Goal: Task Accomplishment & Management: Manage account settings

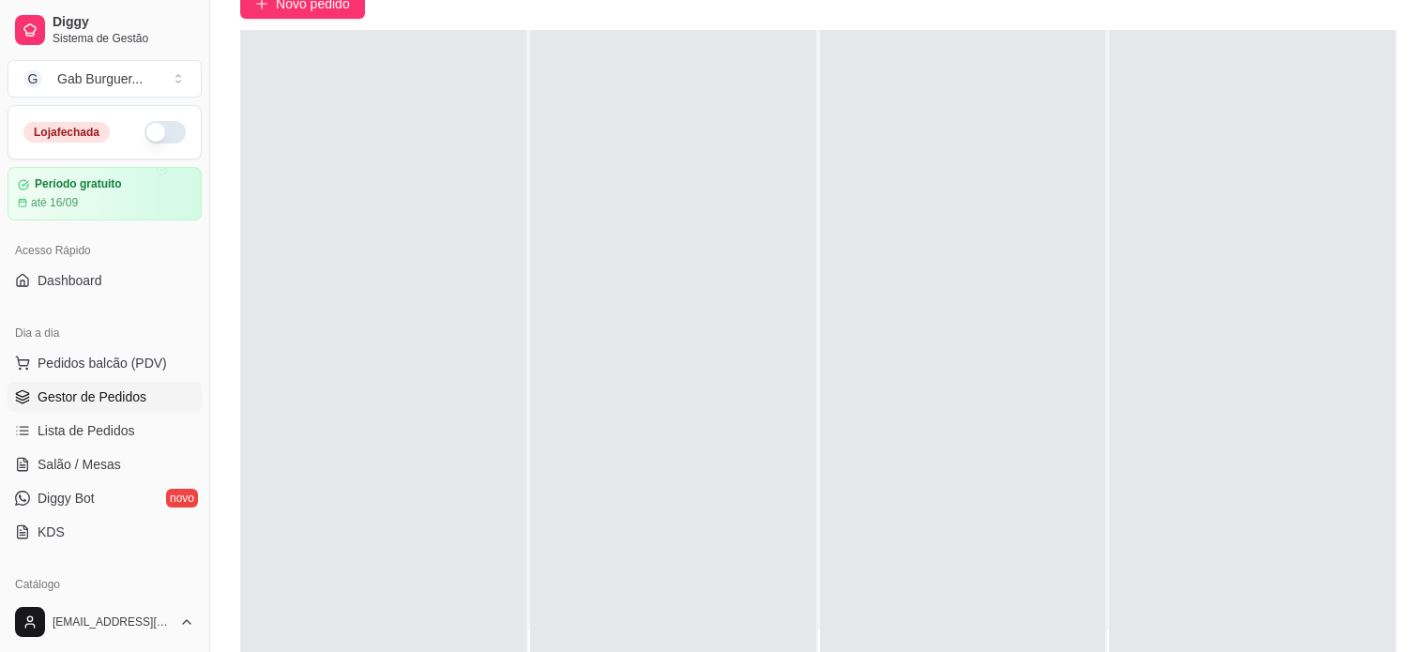
scroll to position [285, 0]
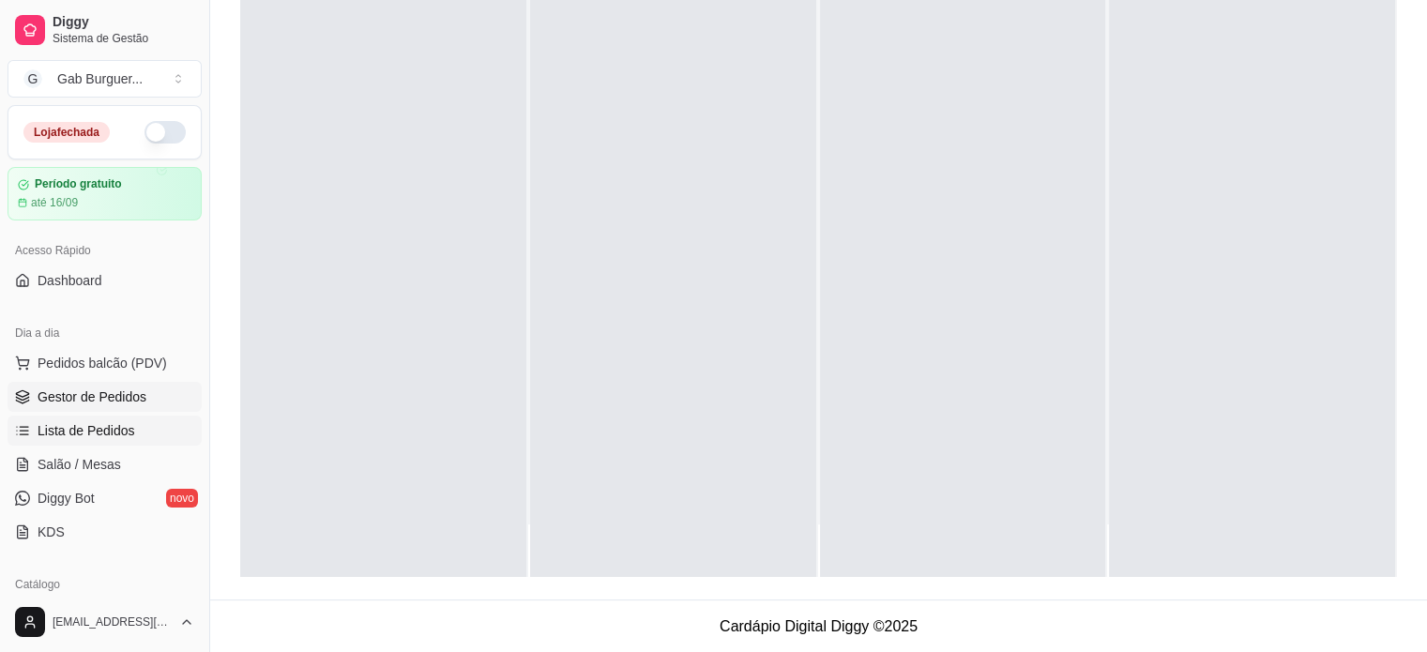
click at [164, 433] on link "Lista de Pedidos" at bounding box center [105, 431] width 194 height 30
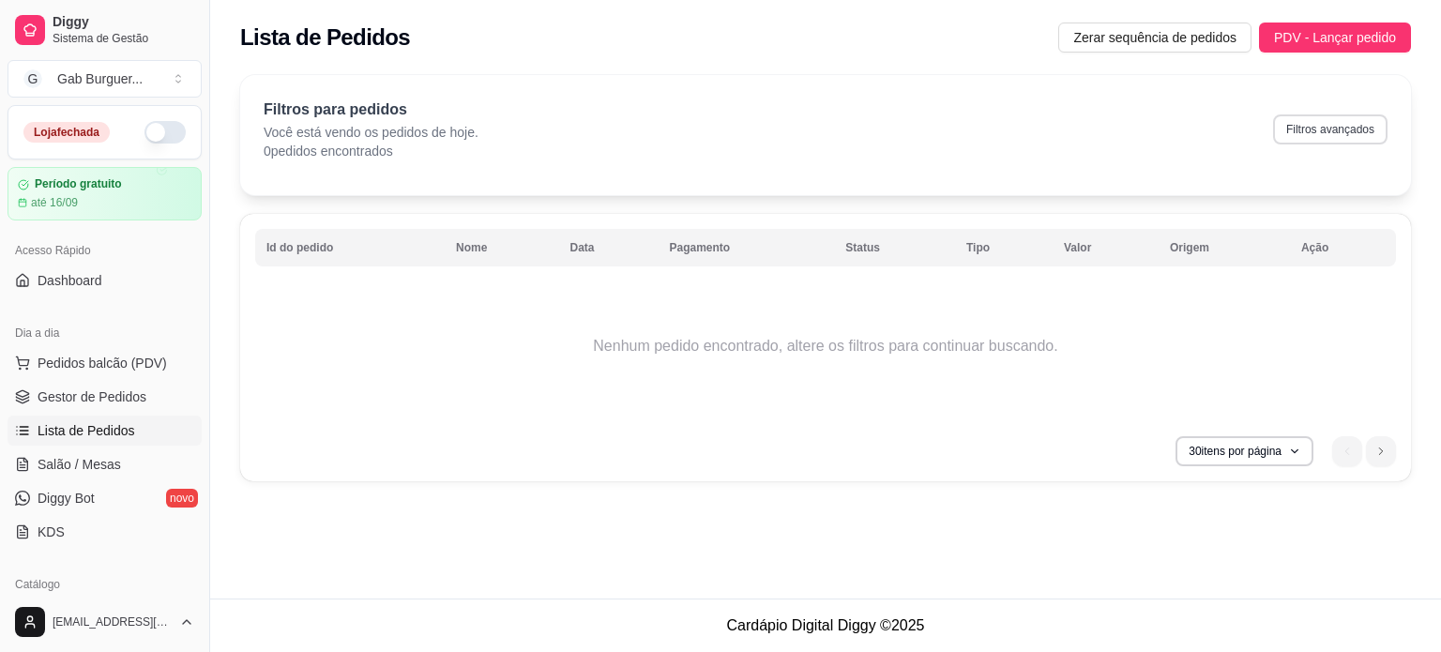
click at [1341, 127] on button "Filtros avançados" at bounding box center [1330, 129] width 114 height 30
select select "0"
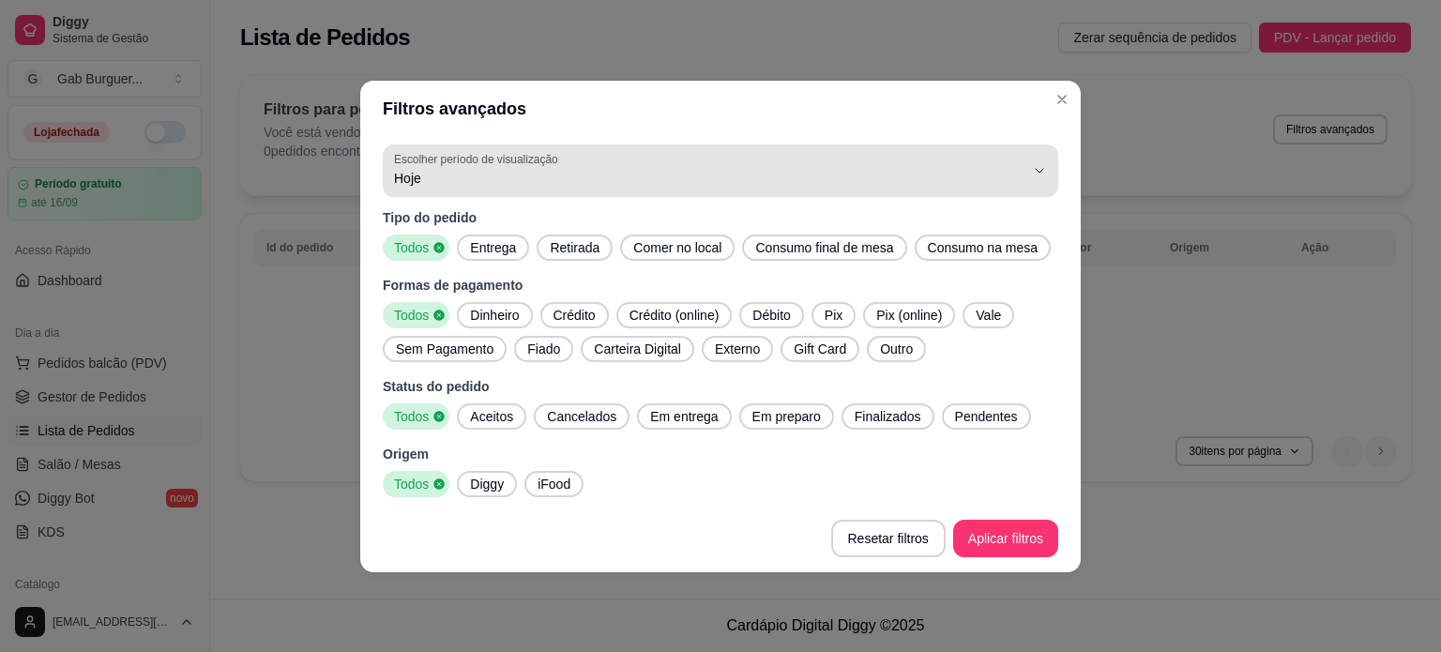
click at [1023, 153] on div "Hoje" at bounding box center [709, 171] width 630 height 38
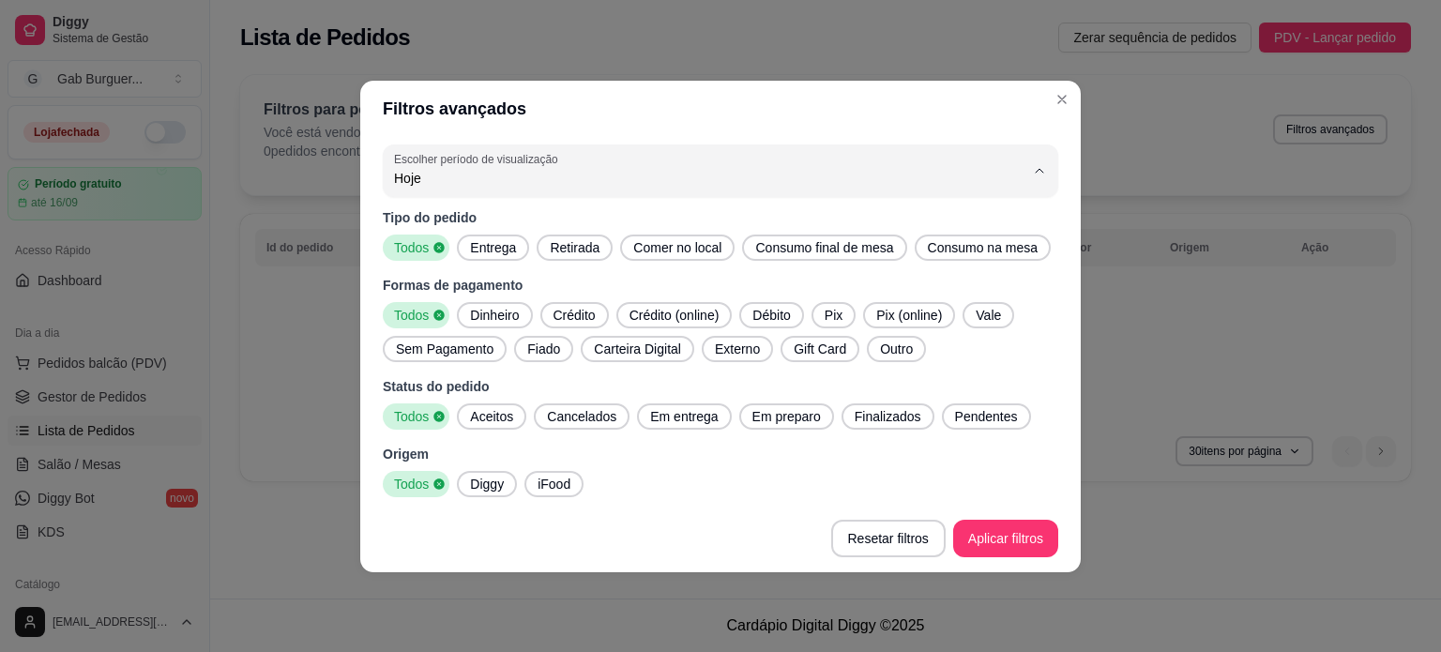
click at [795, 259] on span "Ontem" at bounding box center [711, 253] width 601 height 18
type input "1"
select select "1"
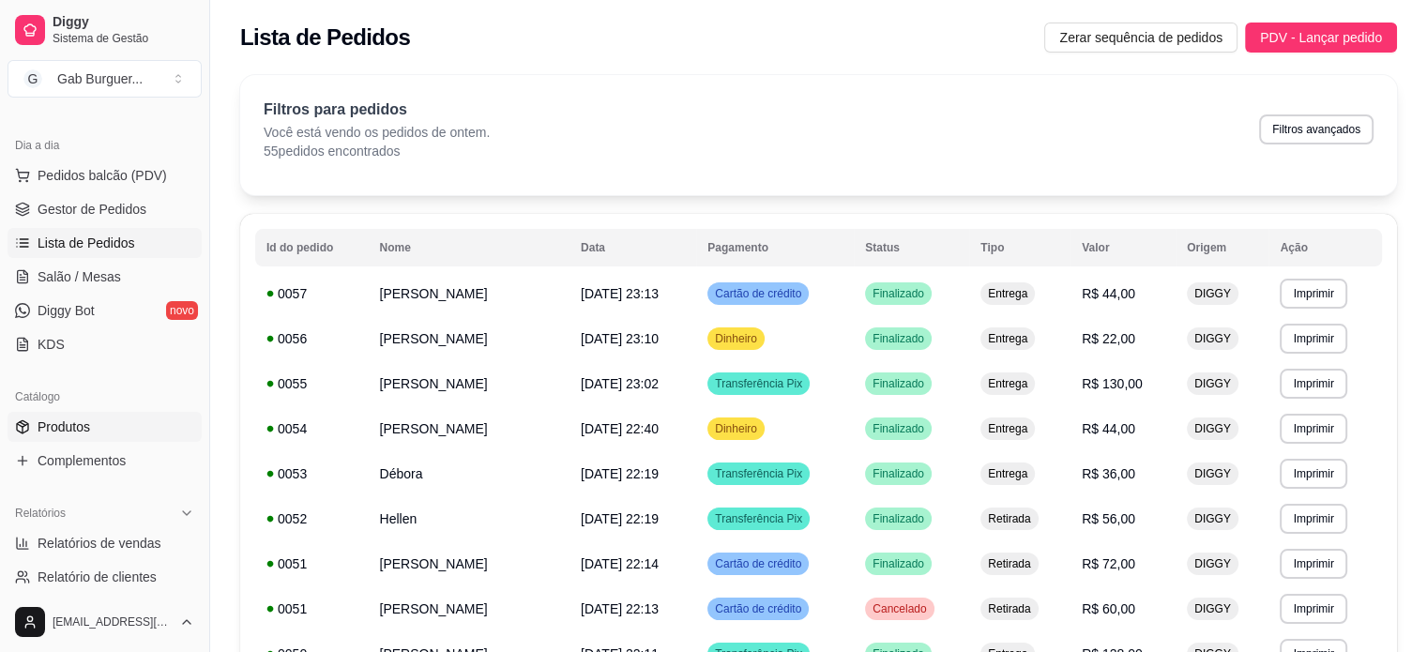
scroll to position [375, 0]
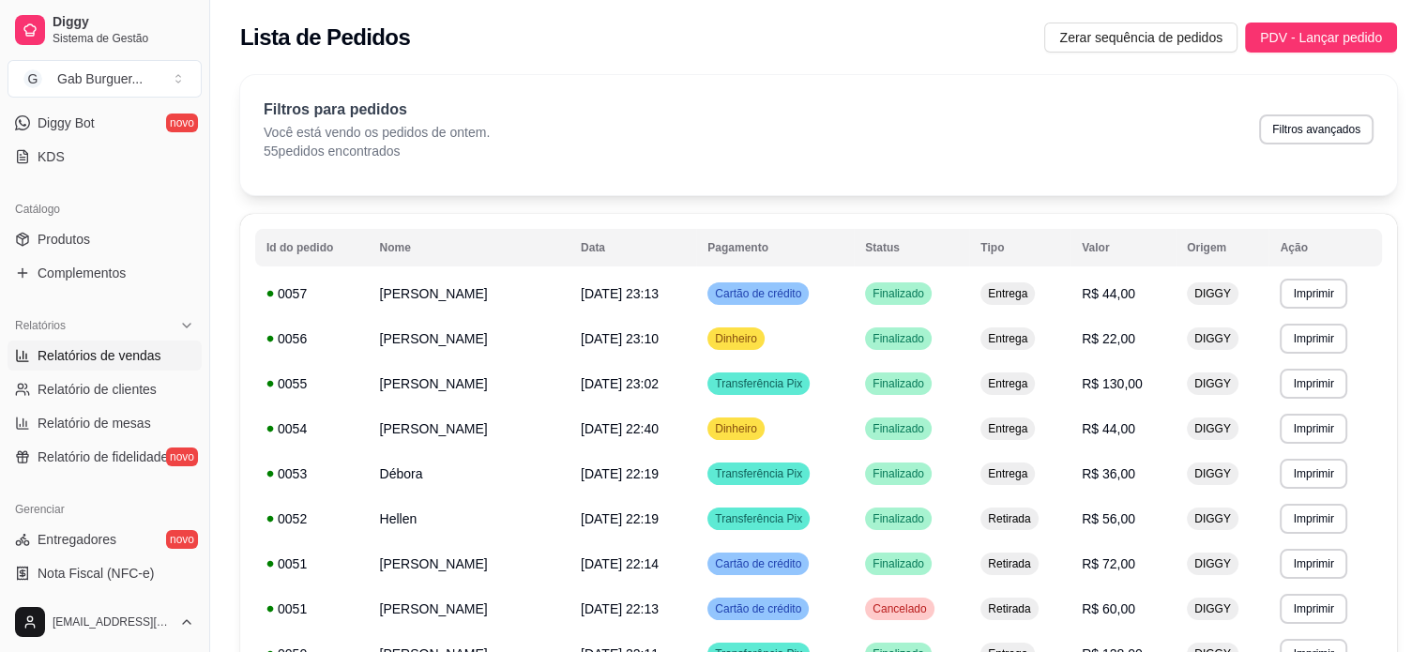
click at [151, 358] on span "Relatórios de vendas" at bounding box center [100, 355] width 124 height 19
select select "ALL"
select select "0"
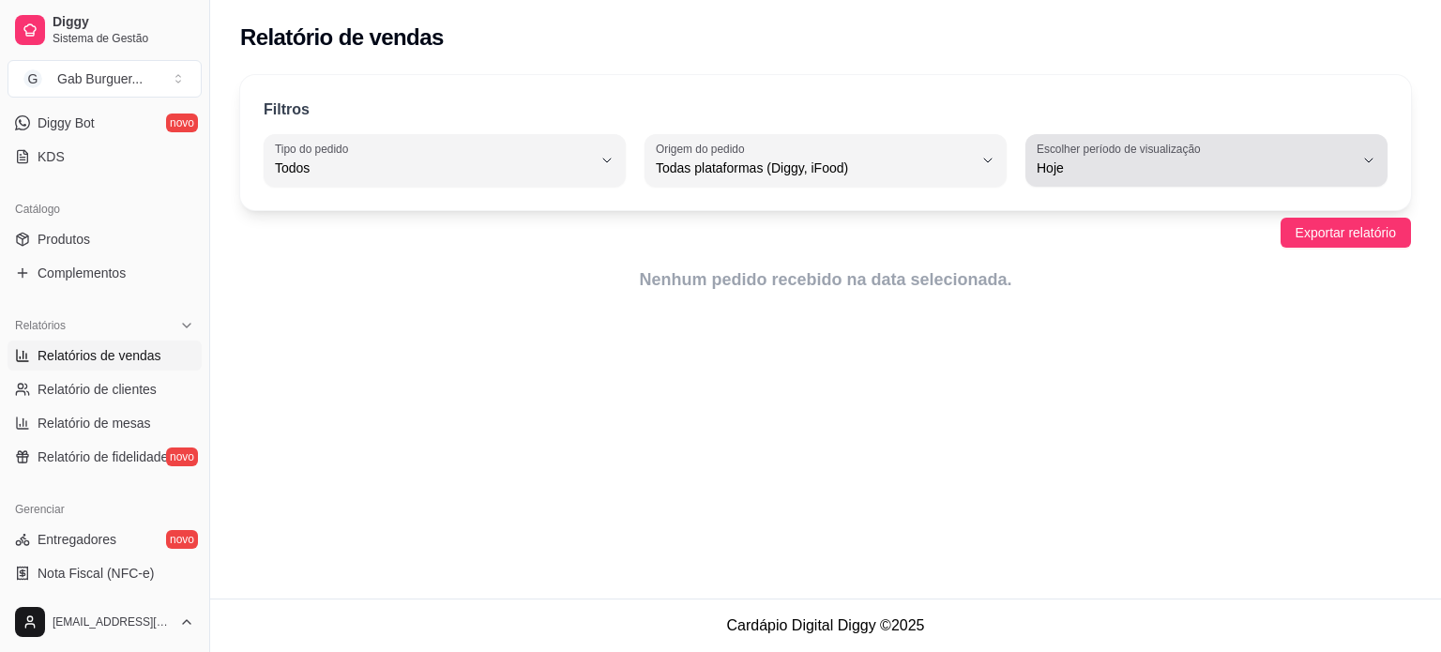
click at [1193, 164] on span "Hoje" at bounding box center [1195, 168] width 317 height 19
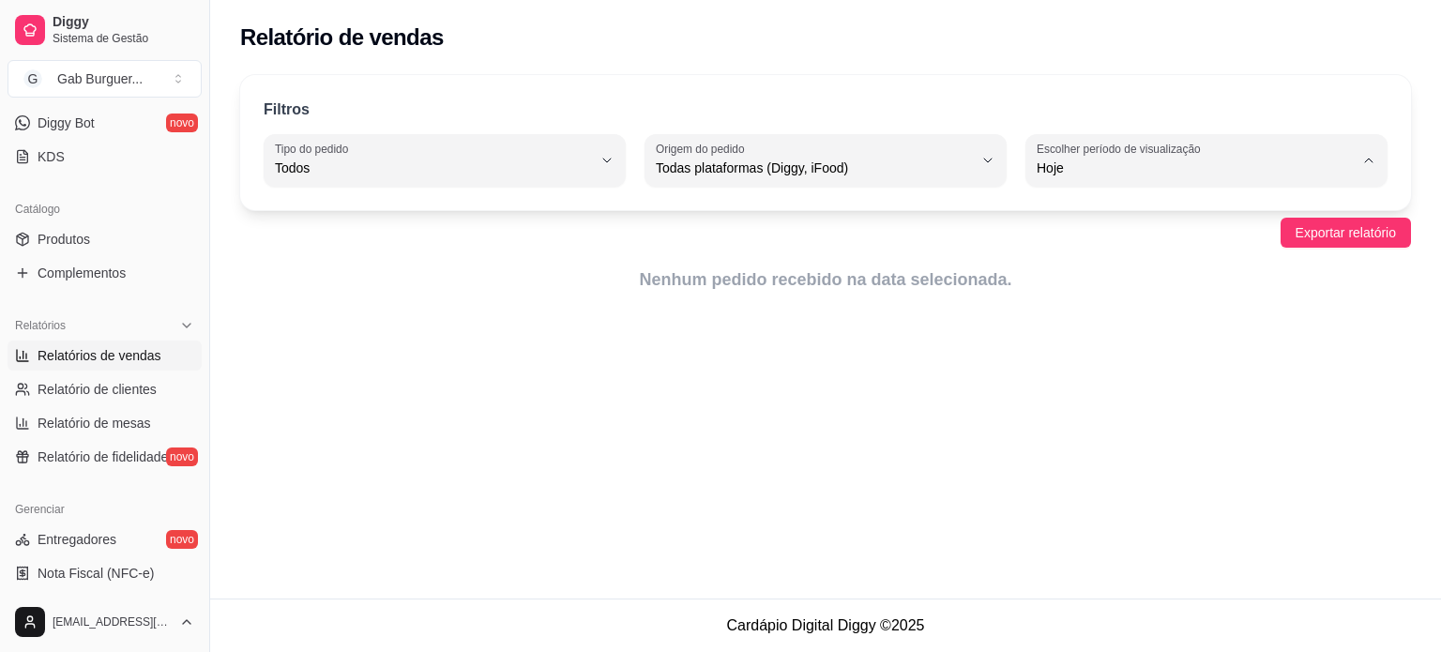
click at [1133, 232] on li "Ontem" at bounding box center [1206, 242] width 333 height 29
type input "1"
select select "1"
click at [1305, 237] on span "Exportar relatório" at bounding box center [1346, 232] width 100 height 21
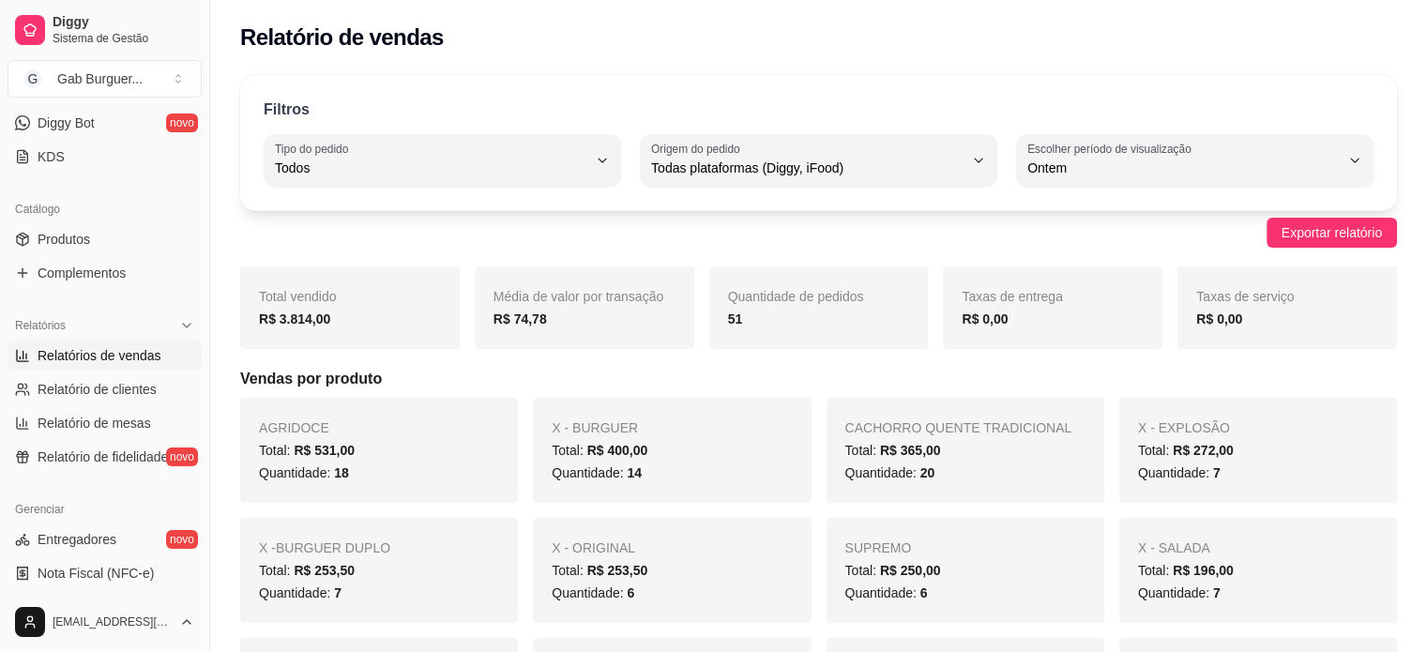
scroll to position [94, 0]
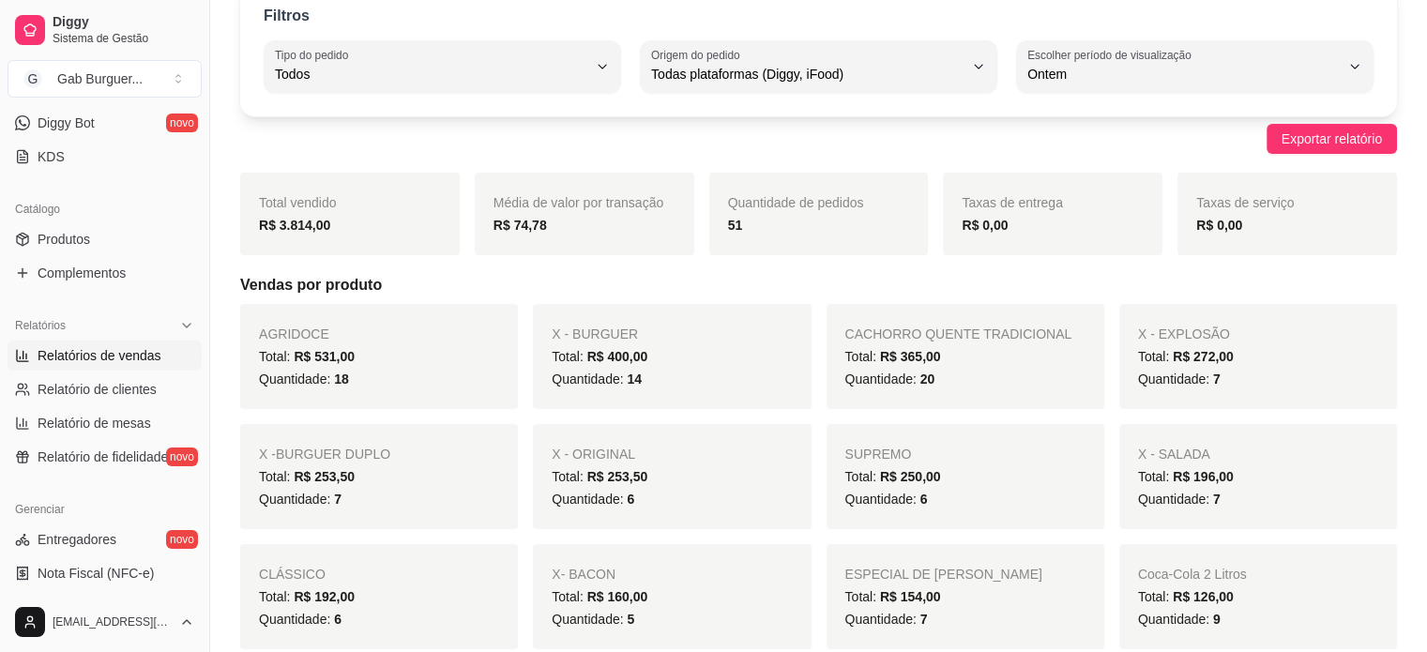
click at [913, 16] on div "Filtros" at bounding box center [819, 17] width 1110 height 24
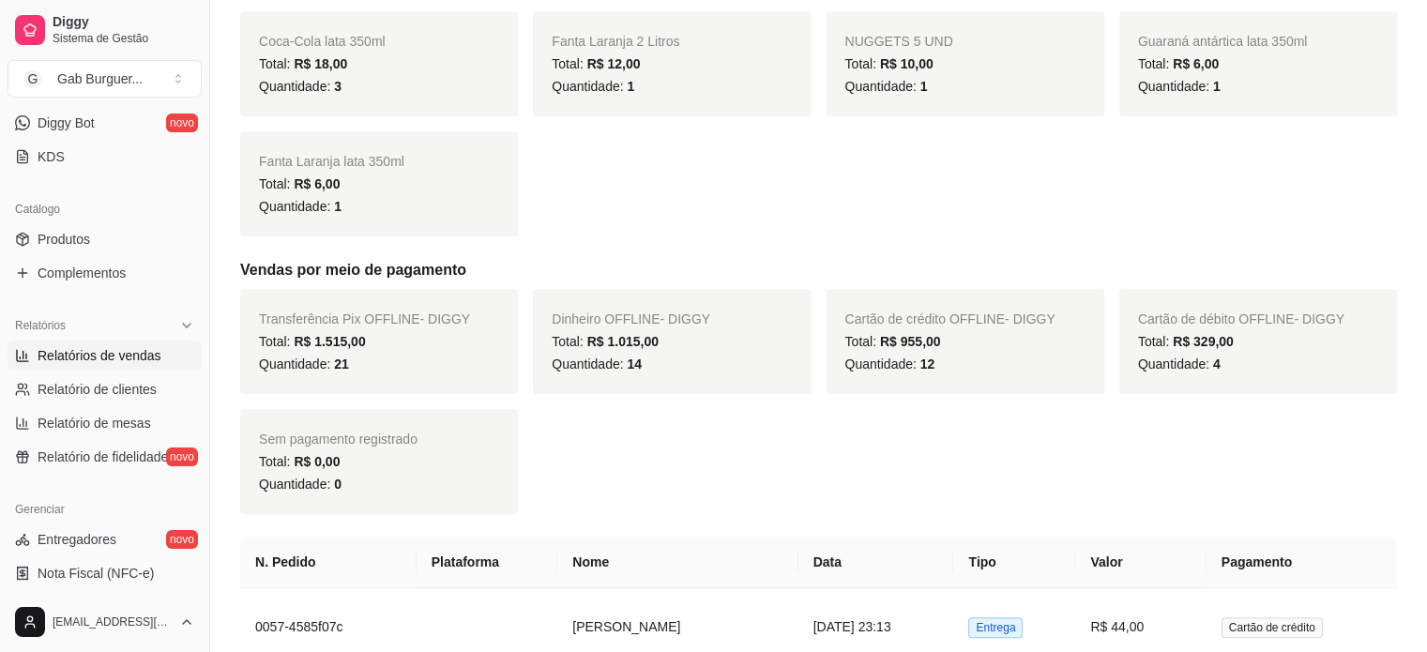
scroll to position [998, 0]
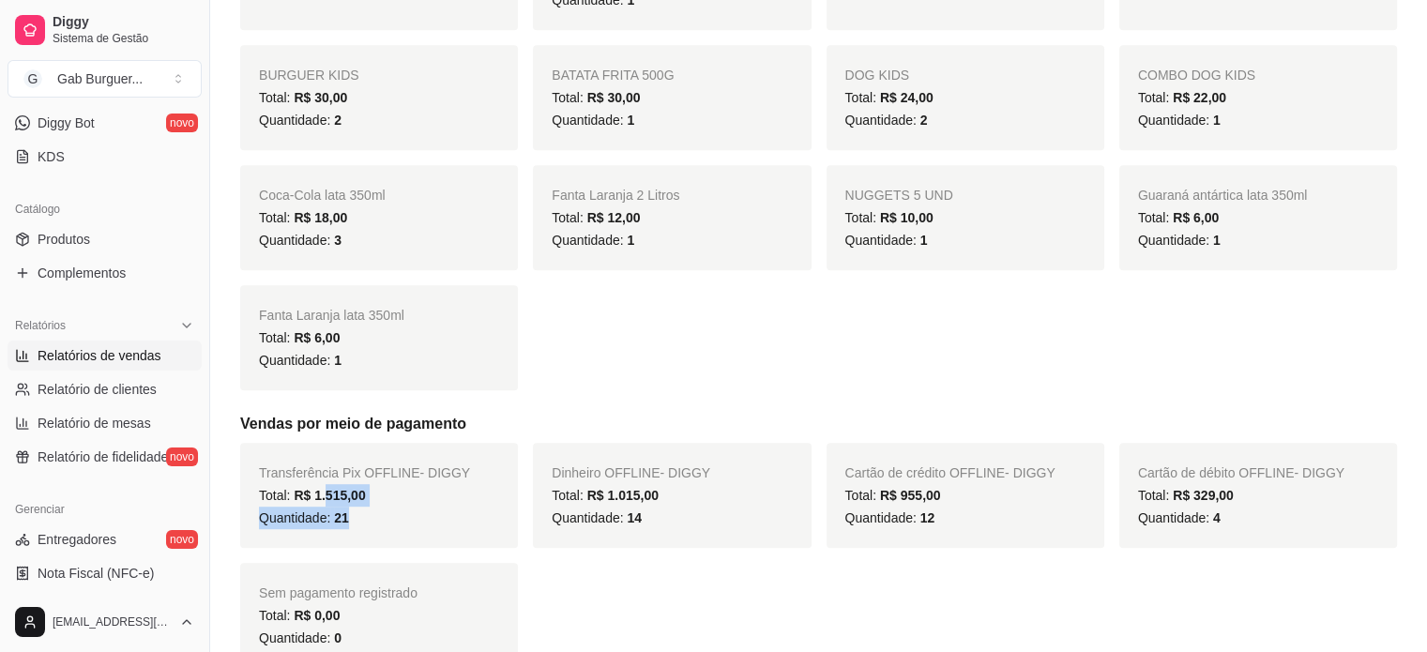
drag, startPoint x: 323, startPoint y: 475, endPoint x: 347, endPoint y: 490, distance: 28.6
click at [347, 490] on div "Transferência Pix OFFLINE - DIGGY Total: R$ 1.515,00 Quantidade: 21" at bounding box center [379, 495] width 278 height 105
click at [353, 507] on div "Quantidade: 21" at bounding box center [379, 518] width 240 height 23
click at [96, 380] on span "Relatório de clientes" at bounding box center [97, 389] width 119 height 19
select select "30"
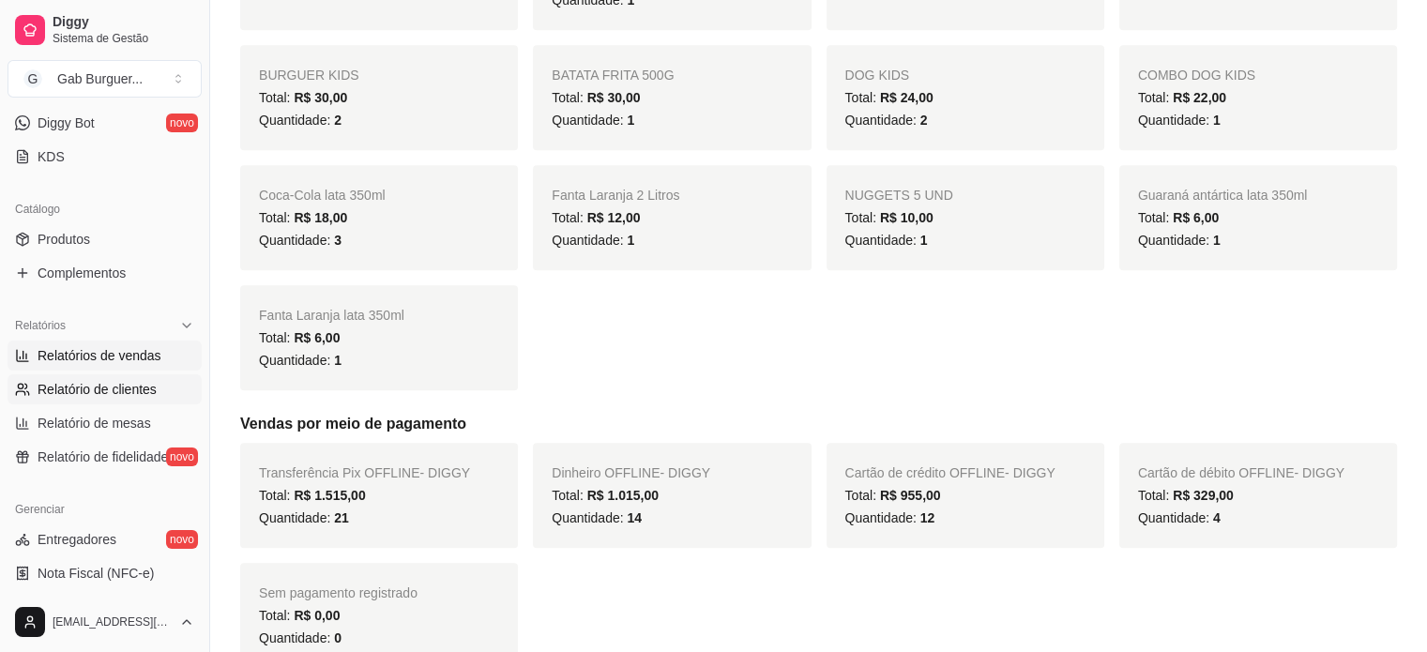
select select "HIGHEST_TOTAL_SPENT_WITH_ORDERS"
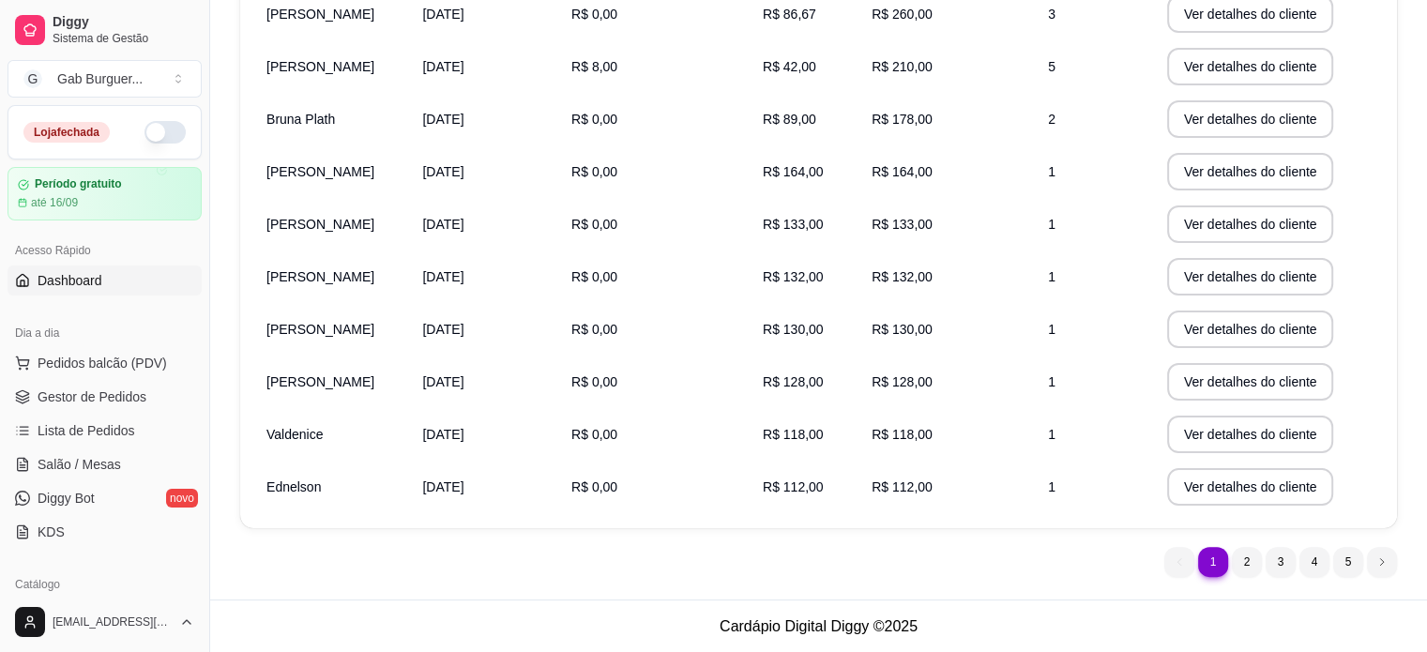
click at [66, 279] on span "Dashboard" at bounding box center [70, 280] width 65 height 19
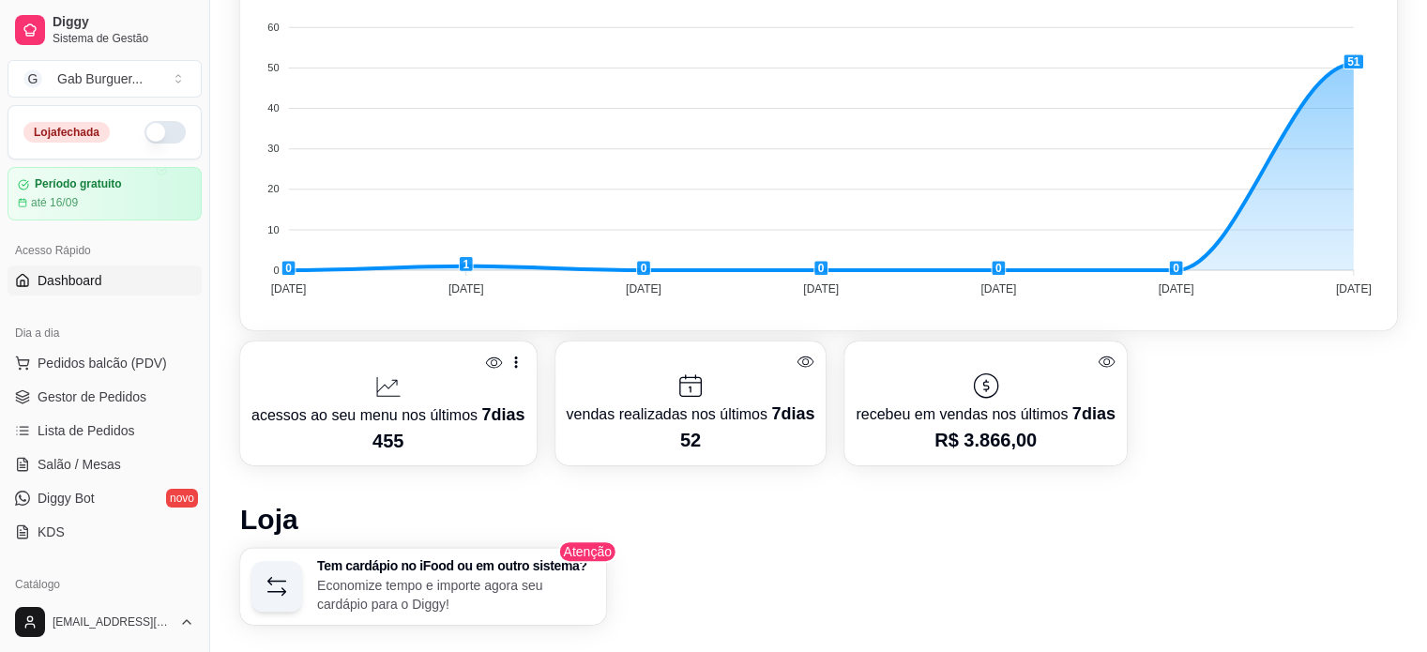
scroll to position [402, 0]
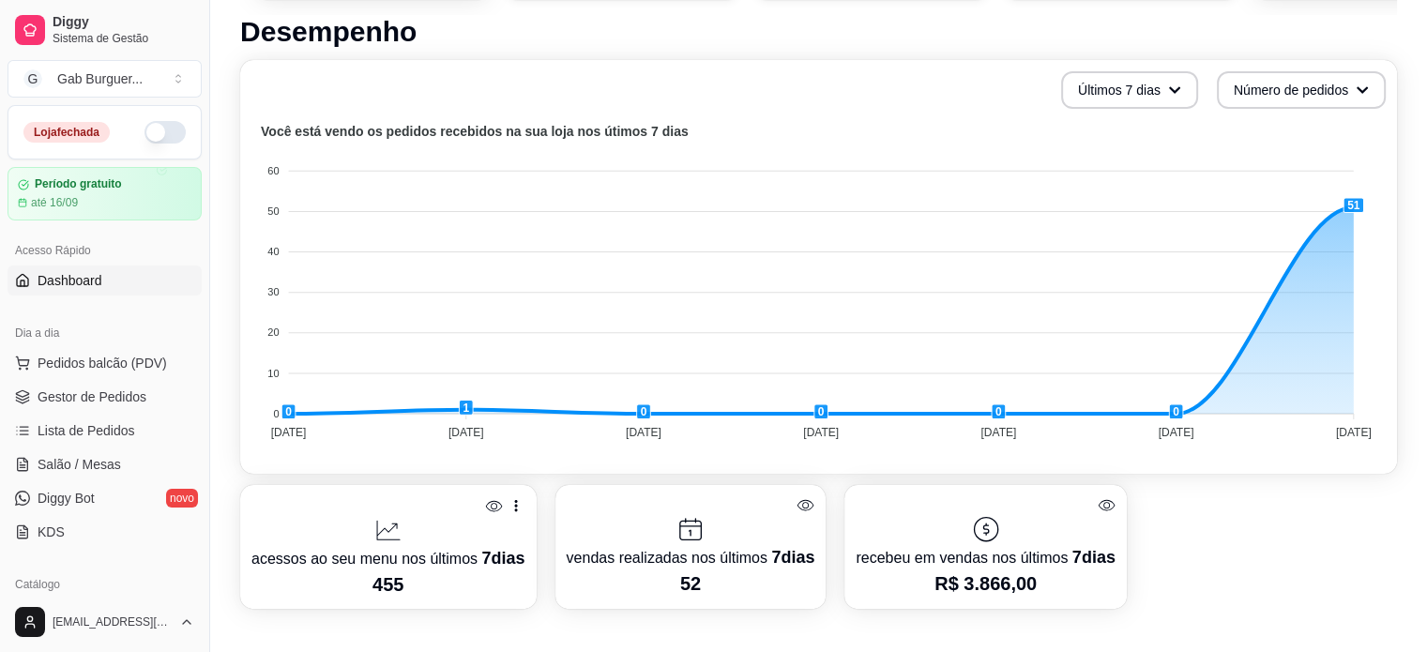
click at [1371, 158] on foreignobject at bounding box center [818, 284] width 1134 height 328
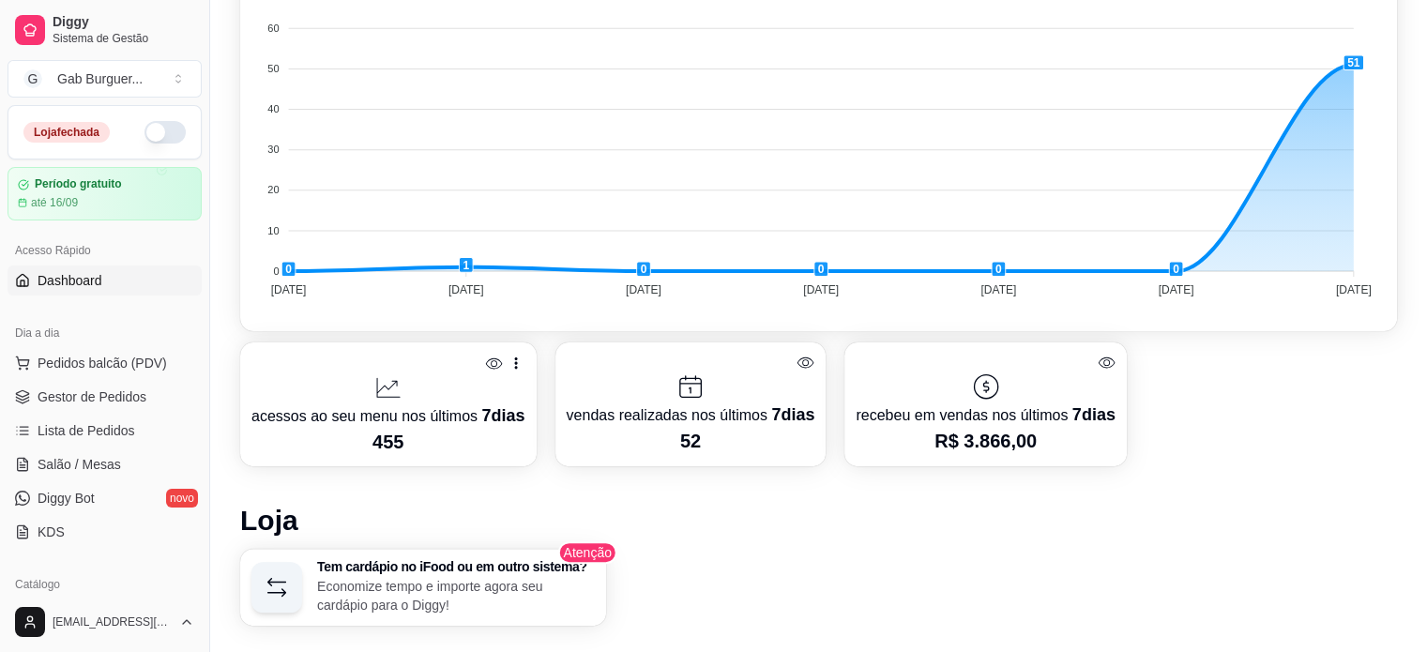
scroll to position [589, 0]
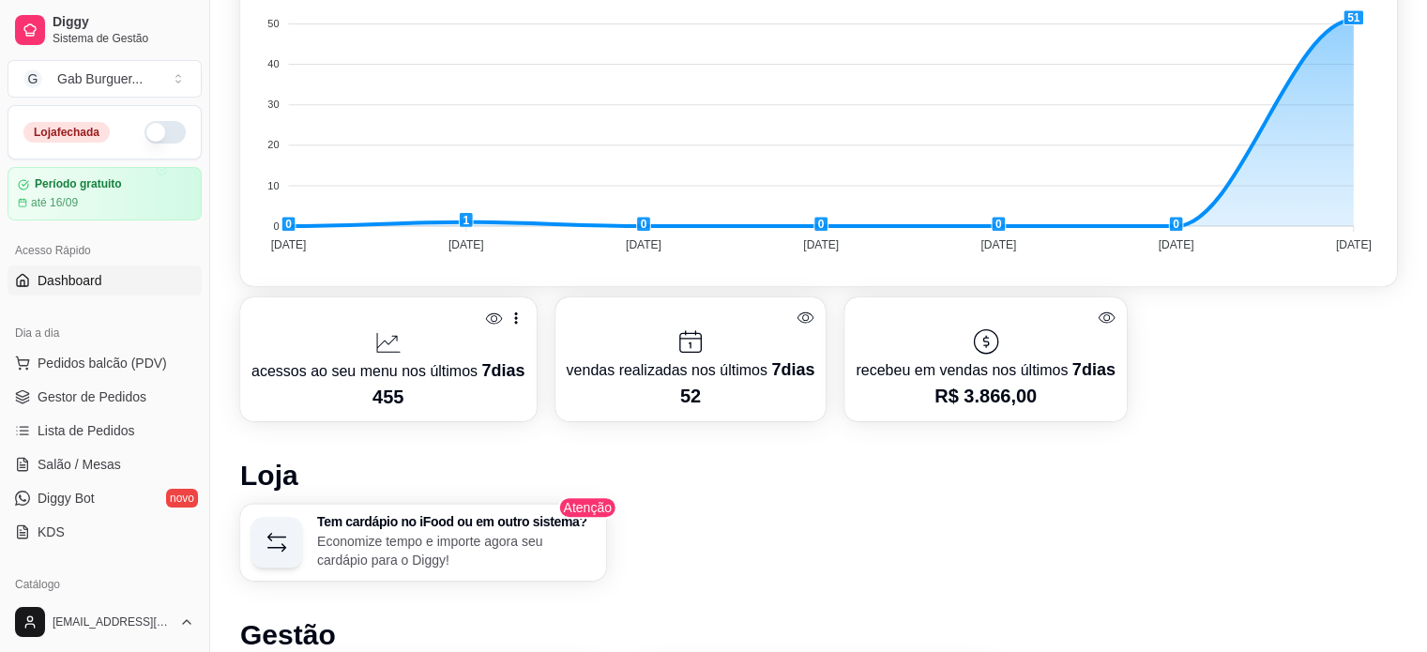
click at [495, 313] on icon at bounding box center [493, 317] width 17 height 11
click at [495, 313] on icon at bounding box center [493, 317] width 17 height 13
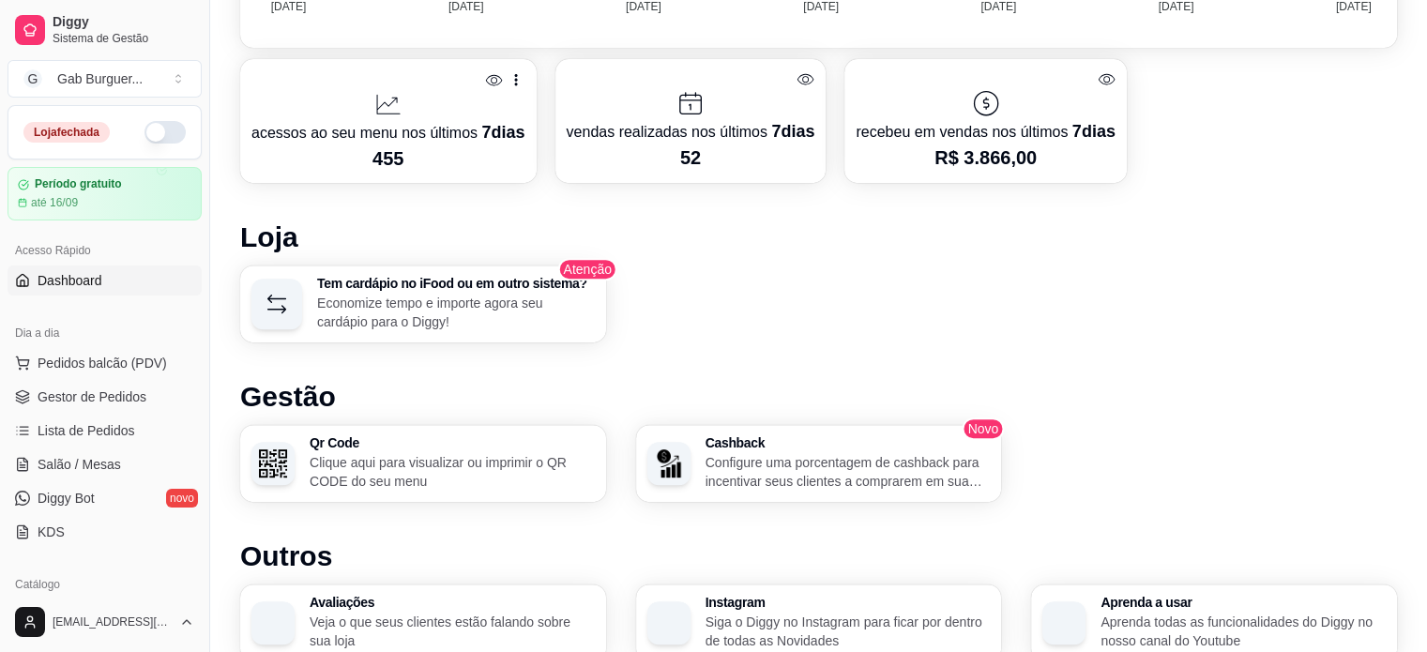
scroll to position [548, 0]
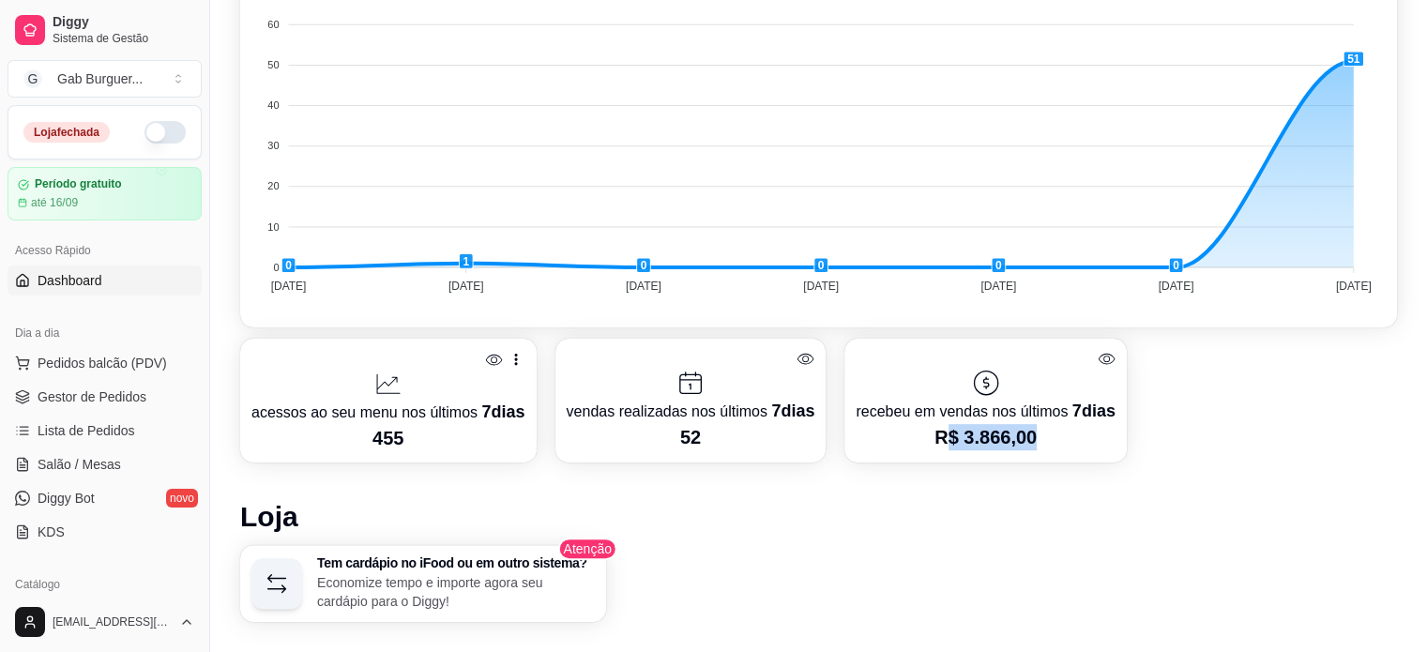
drag, startPoint x: 936, startPoint y: 434, endPoint x: 1036, endPoint y: 428, distance: 99.7
click at [1036, 428] on p "R$ 3.866,00" at bounding box center [985, 437] width 259 height 26
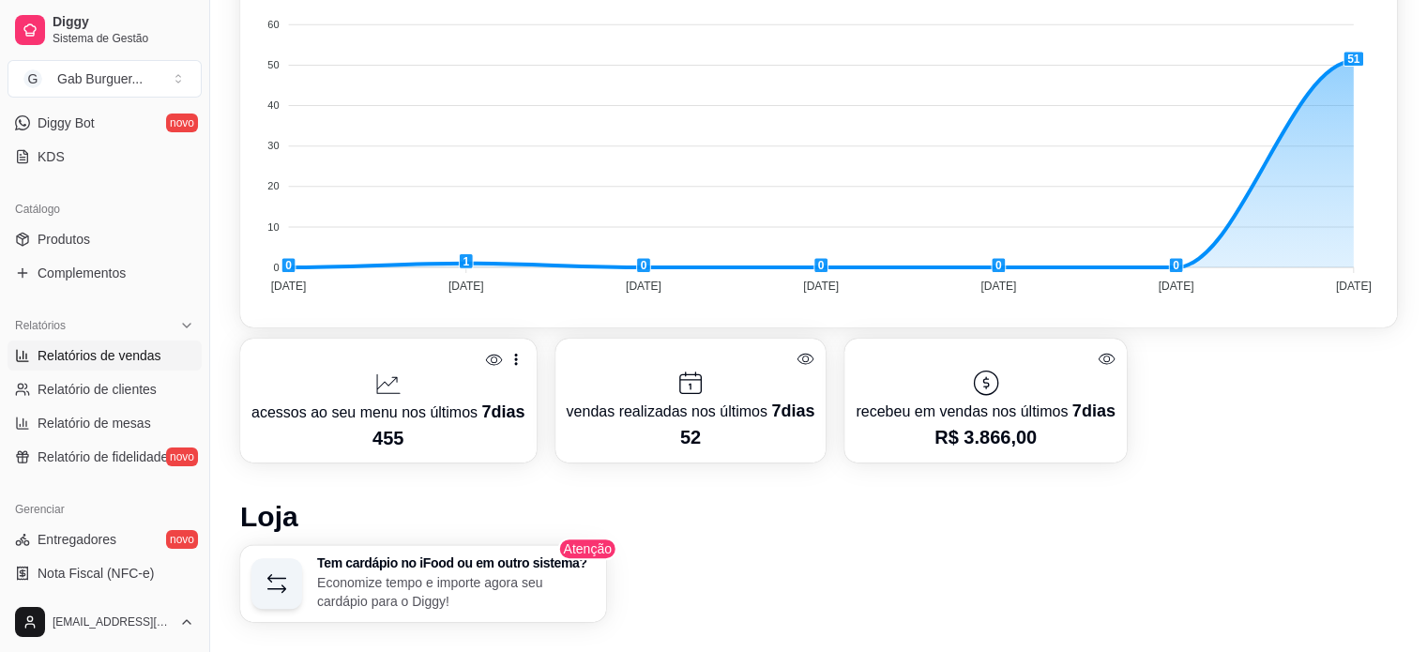
click at [150, 356] on span "Relatórios de vendas" at bounding box center [100, 355] width 124 height 19
select select "ALL"
select select "0"
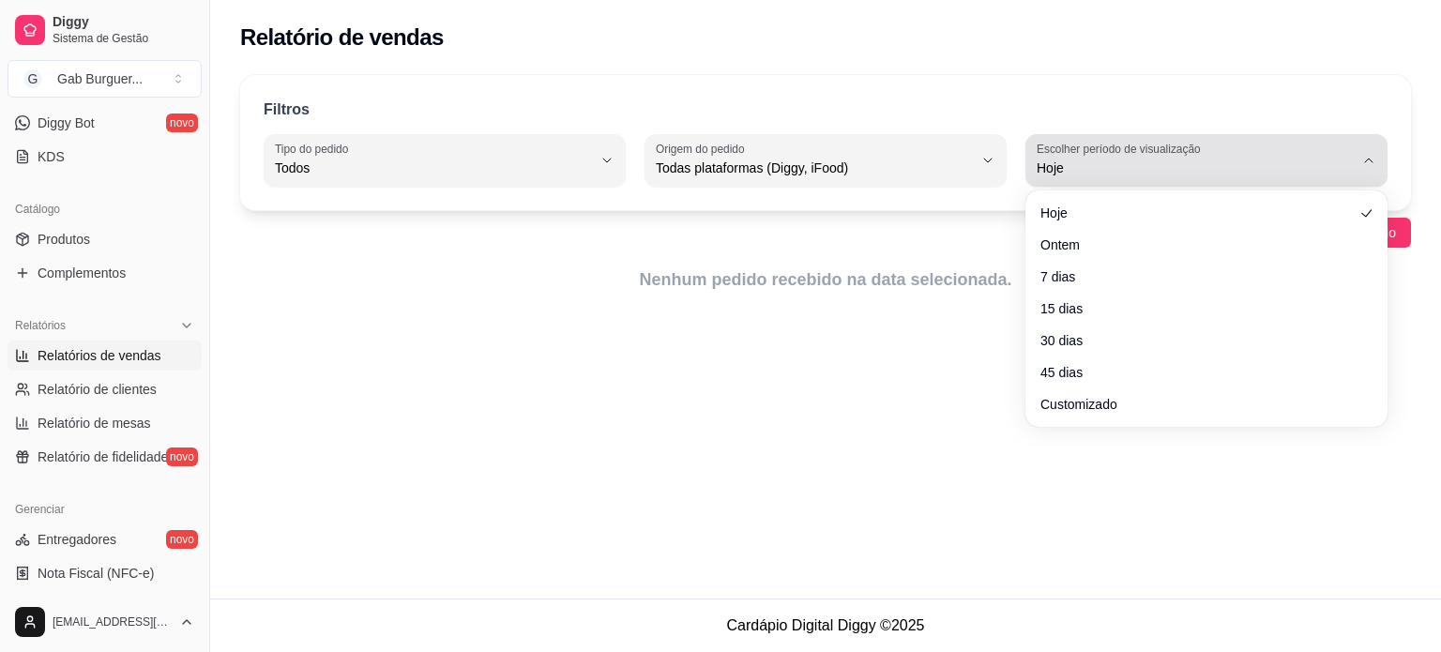
click at [1281, 175] on span "Hoje" at bounding box center [1195, 168] width 317 height 19
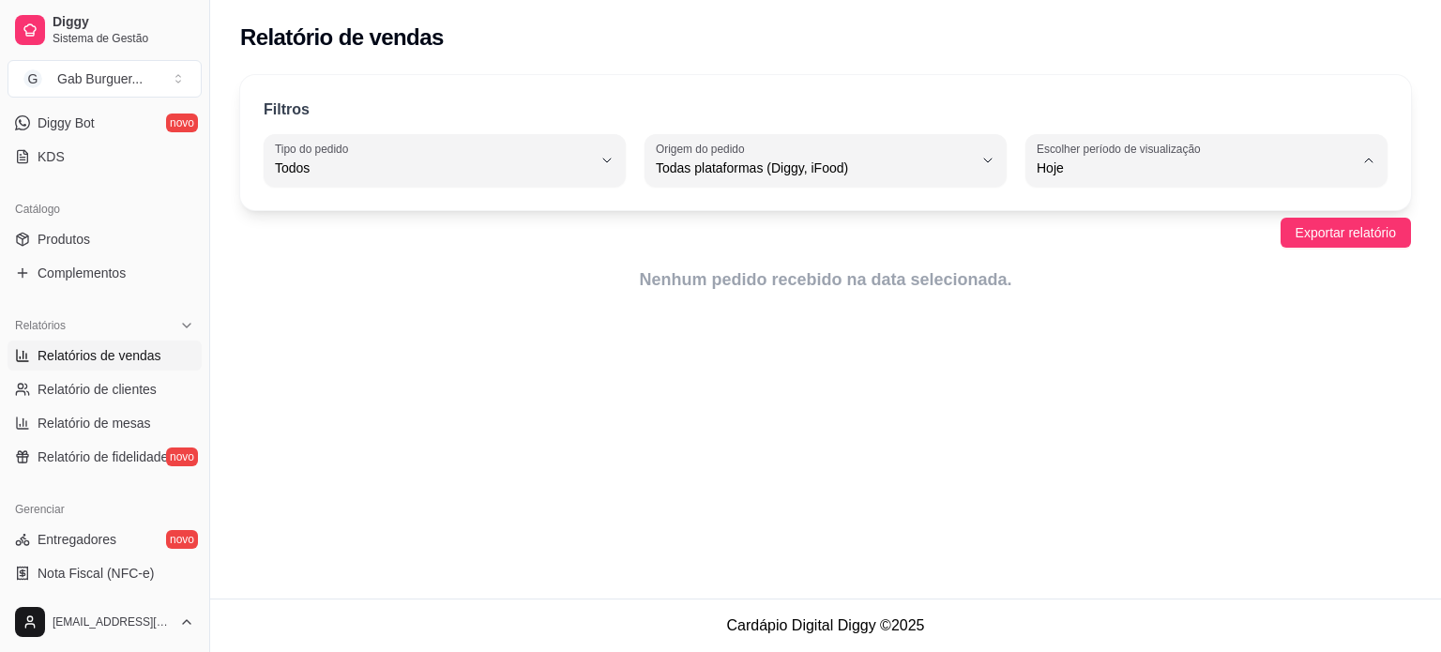
click at [1154, 242] on span "Ontem" at bounding box center [1197, 243] width 301 height 18
type input "1"
select select "1"
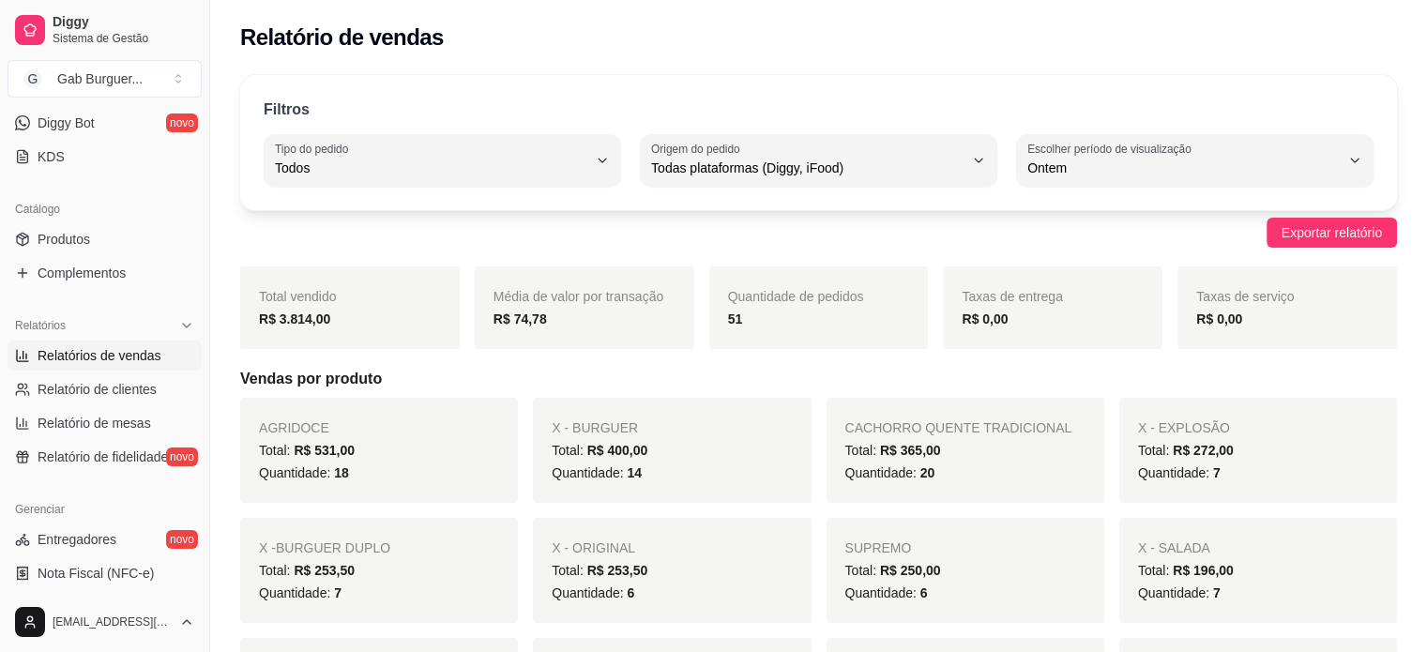
click at [615, 381] on h5 "Vendas por produto" at bounding box center [818, 379] width 1157 height 23
drag, startPoint x: 737, startPoint y: 319, endPoint x: 716, endPoint y: 318, distance: 21.6
click at [716, 318] on div "Quantidade de pedidos 51" at bounding box center [819, 307] width 220 height 83
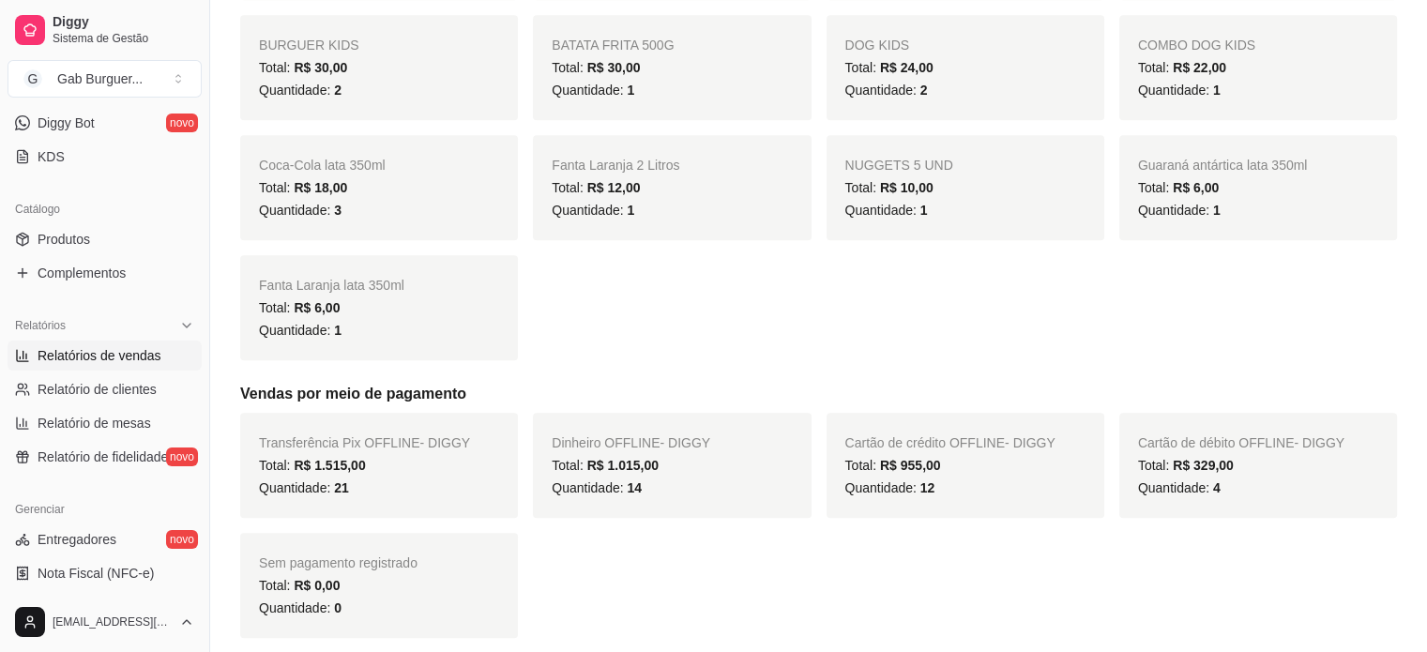
scroll to position [1032, 0]
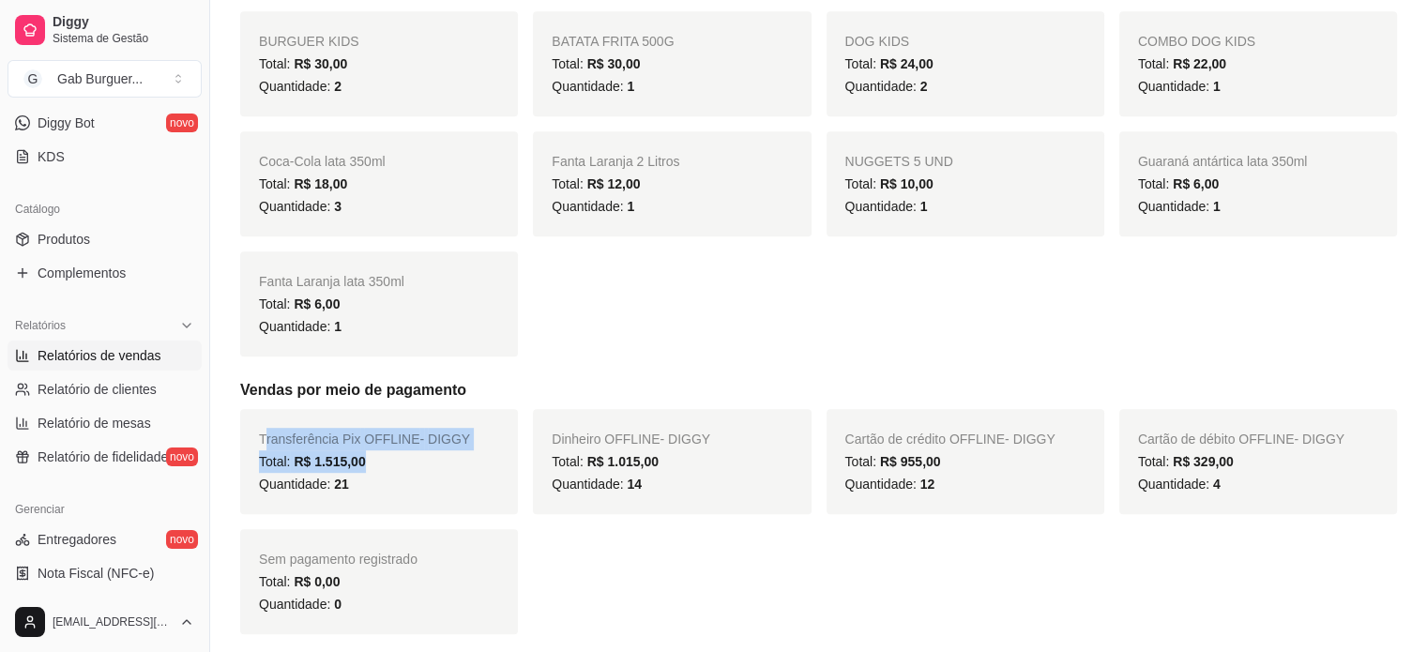
drag, startPoint x: 264, startPoint y: 416, endPoint x: 480, endPoint y: 432, distance: 217.3
click at [480, 428] on div "Transferência Pix OFFLINE - DIGGY Total: R$ 1.515,00 Quantidade: 21" at bounding box center [379, 461] width 278 height 105
click at [463, 450] on div "Total: R$ 1.515,00" at bounding box center [379, 461] width 240 height 23
click at [394, 473] on div "Quantidade: 21" at bounding box center [379, 484] width 240 height 23
click at [372, 473] on div "Quantidade: 21" at bounding box center [379, 484] width 240 height 23
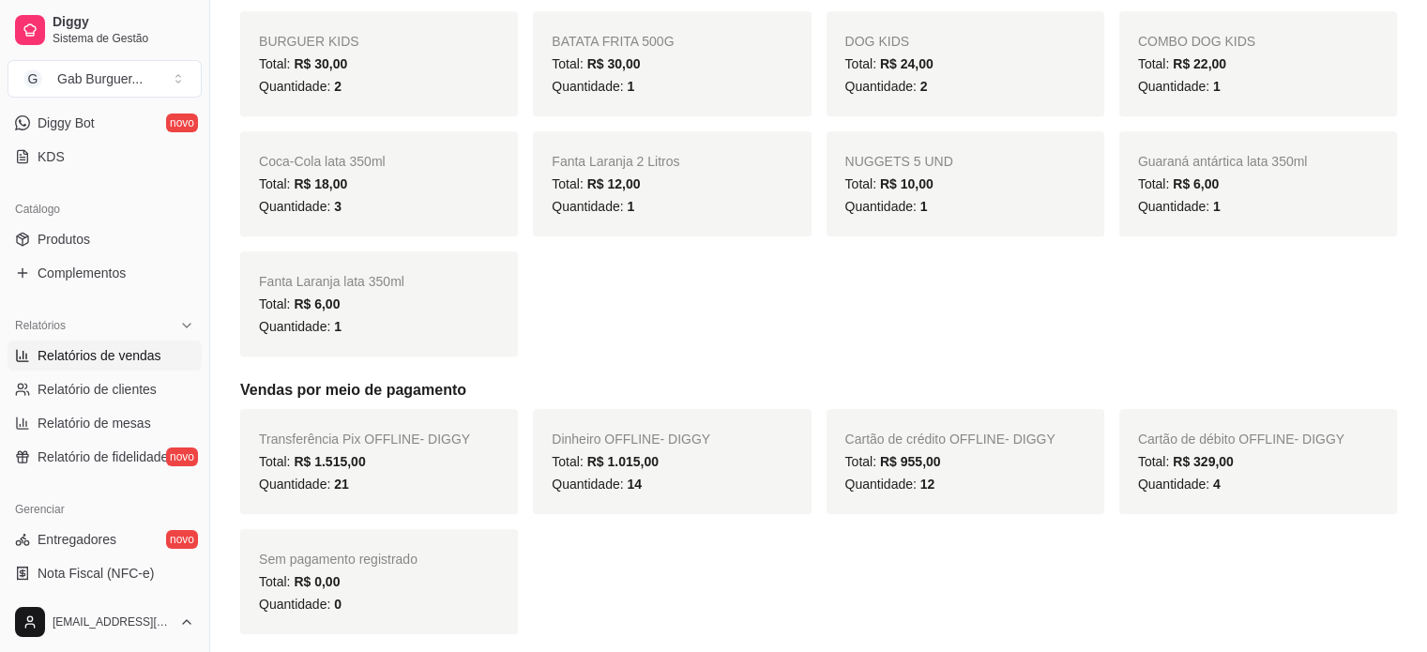
click at [362, 450] on div "Total: R$ 1.515,00" at bounding box center [379, 461] width 240 height 23
click at [358, 454] on span "R$ 1.515,00" at bounding box center [329, 461] width 71 height 15
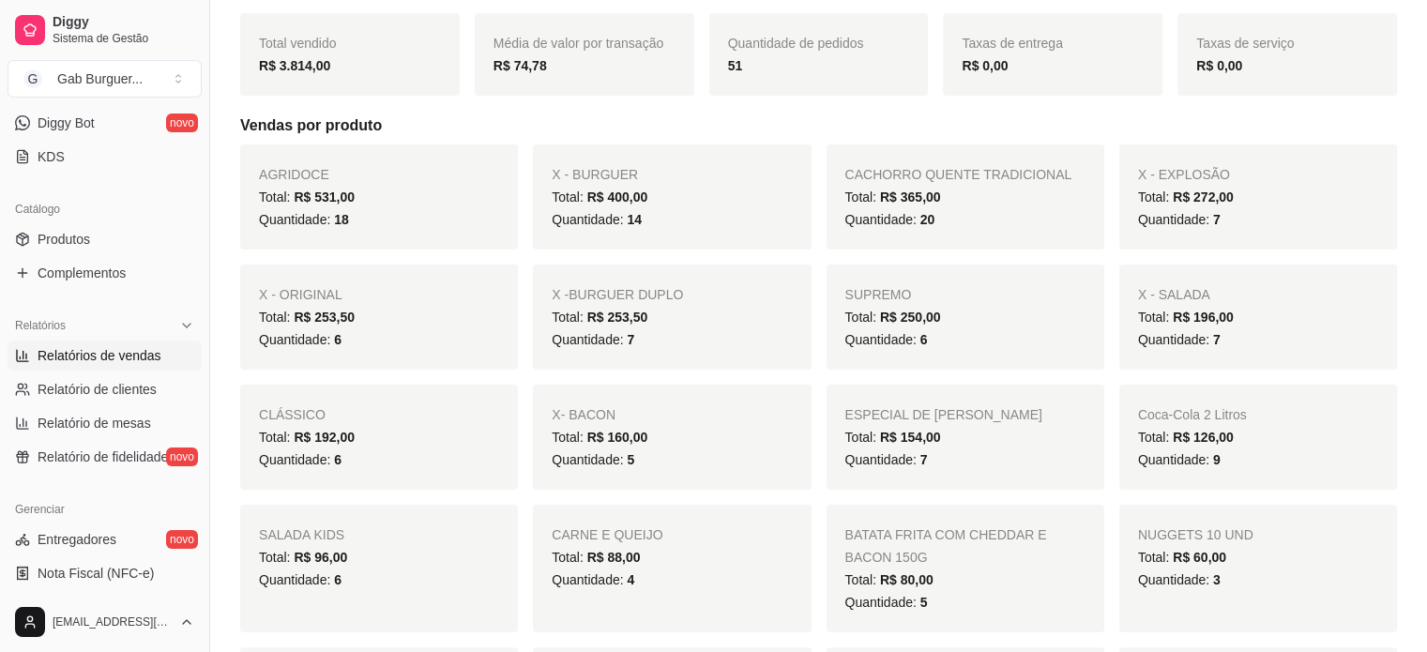
scroll to position [281, 0]
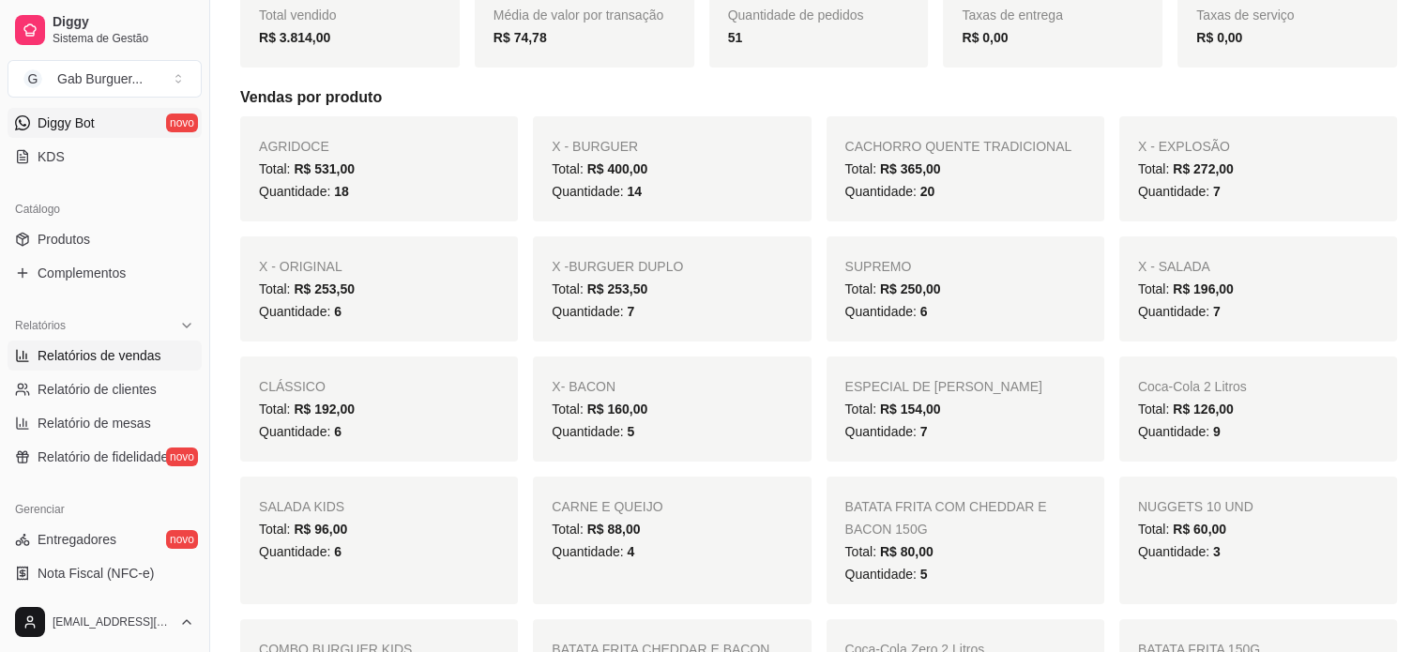
click at [53, 122] on span "Diggy Bot" at bounding box center [66, 123] width 57 height 19
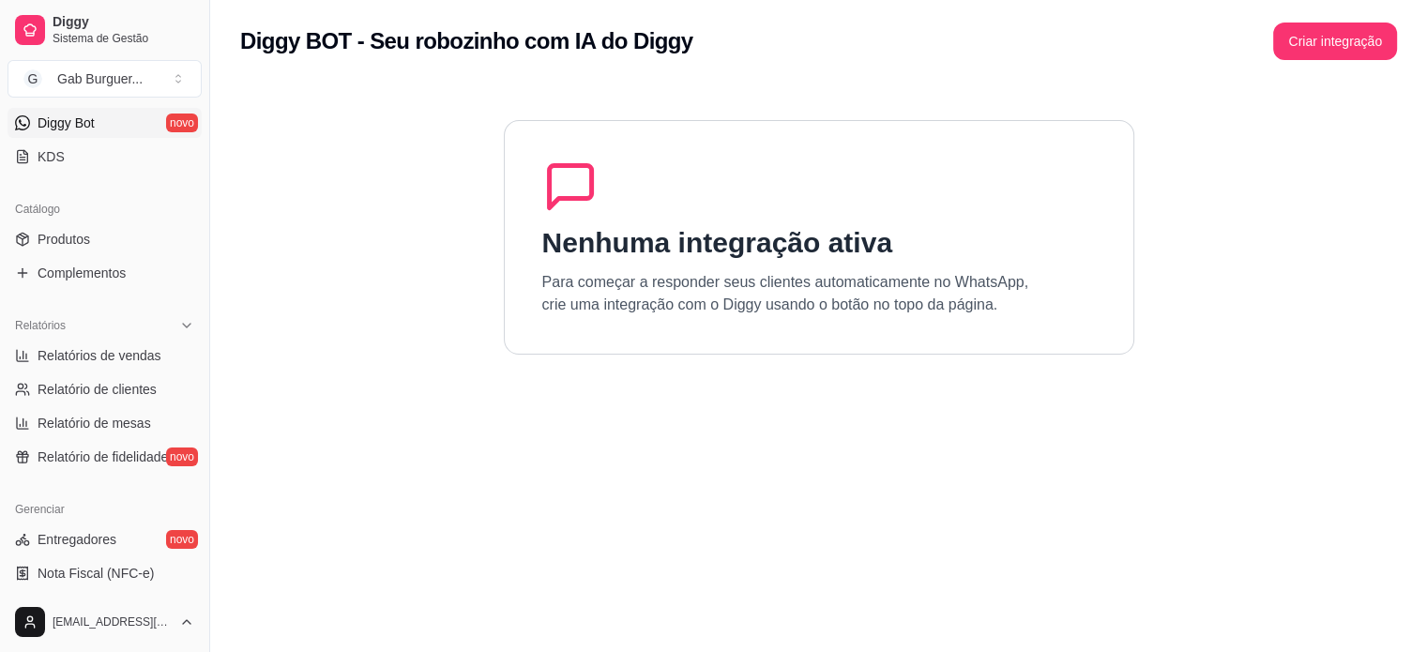
drag, startPoint x: 559, startPoint y: 220, endPoint x: 632, endPoint y: 193, distance: 78.1
click at [559, 220] on div "Nenhuma integração ativa Para começar a responder seus clientes automaticamente…" at bounding box center [819, 237] width 630 height 235
click at [1276, 48] on button "Criar integração" at bounding box center [1335, 42] width 124 height 38
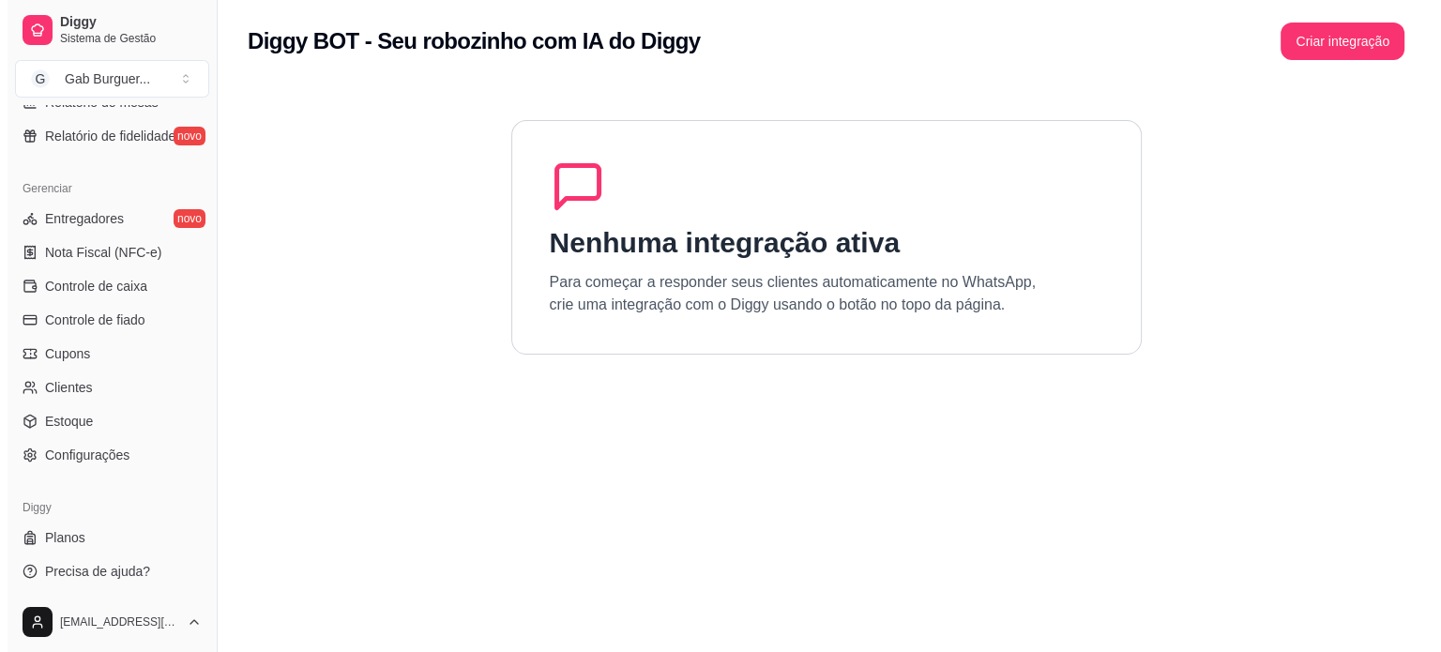
scroll to position [697, 0]
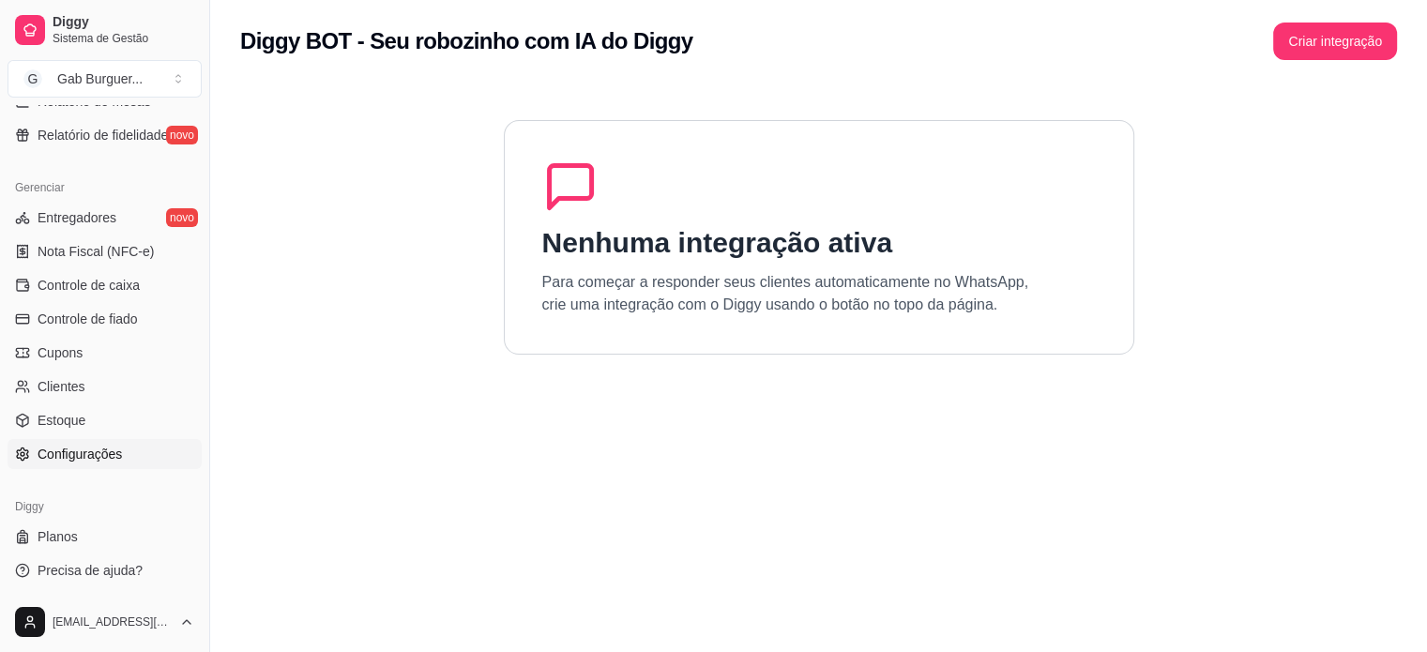
click at [83, 461] on span "Configurações" at bounding box center [80, 454] width 84 height 19
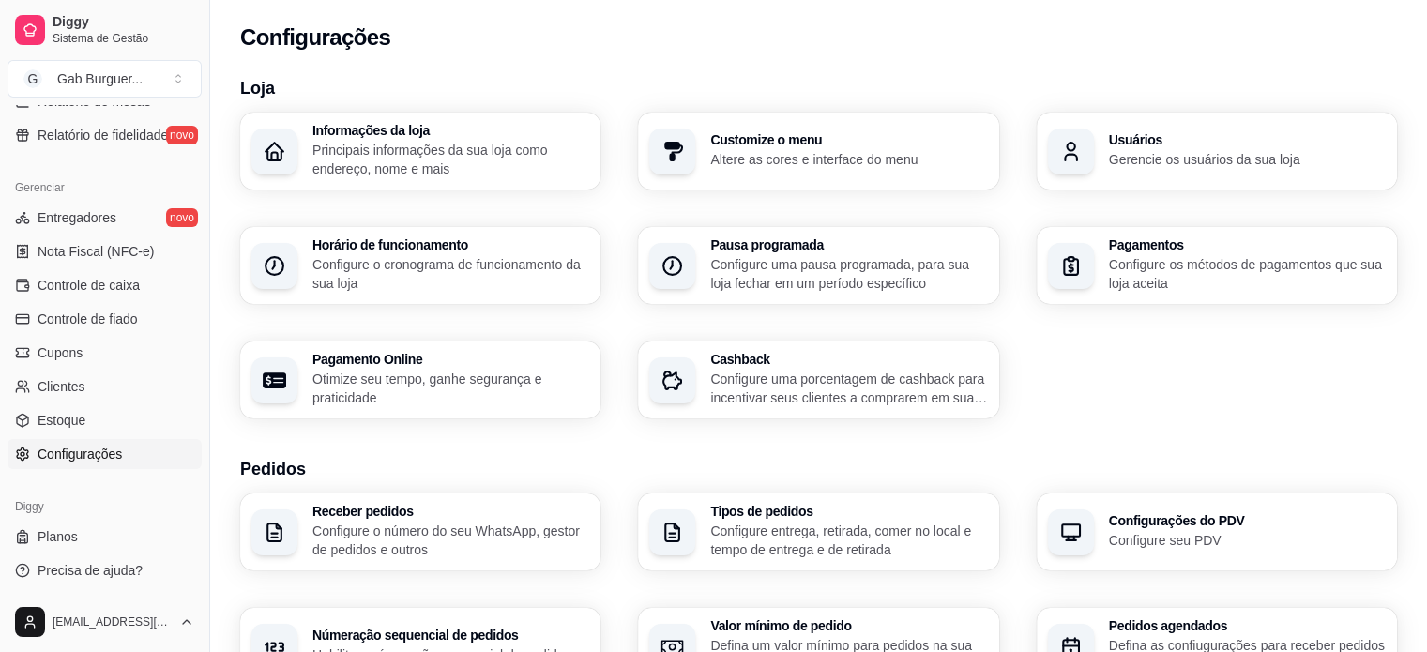
click at [354, 164] on p "Principais informações da sua loja como endereço, nome e mais" at bounding box center [450, 160] width 277 height 38
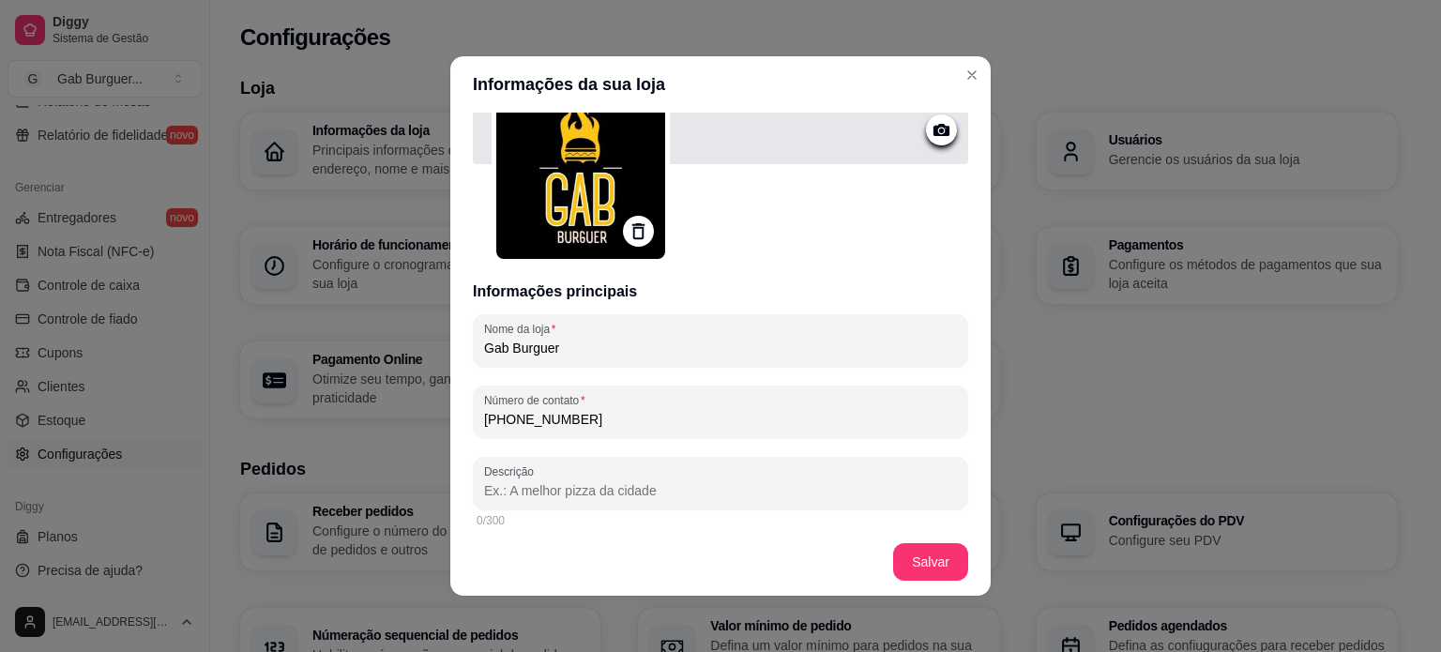
scroll to position [94, 0]
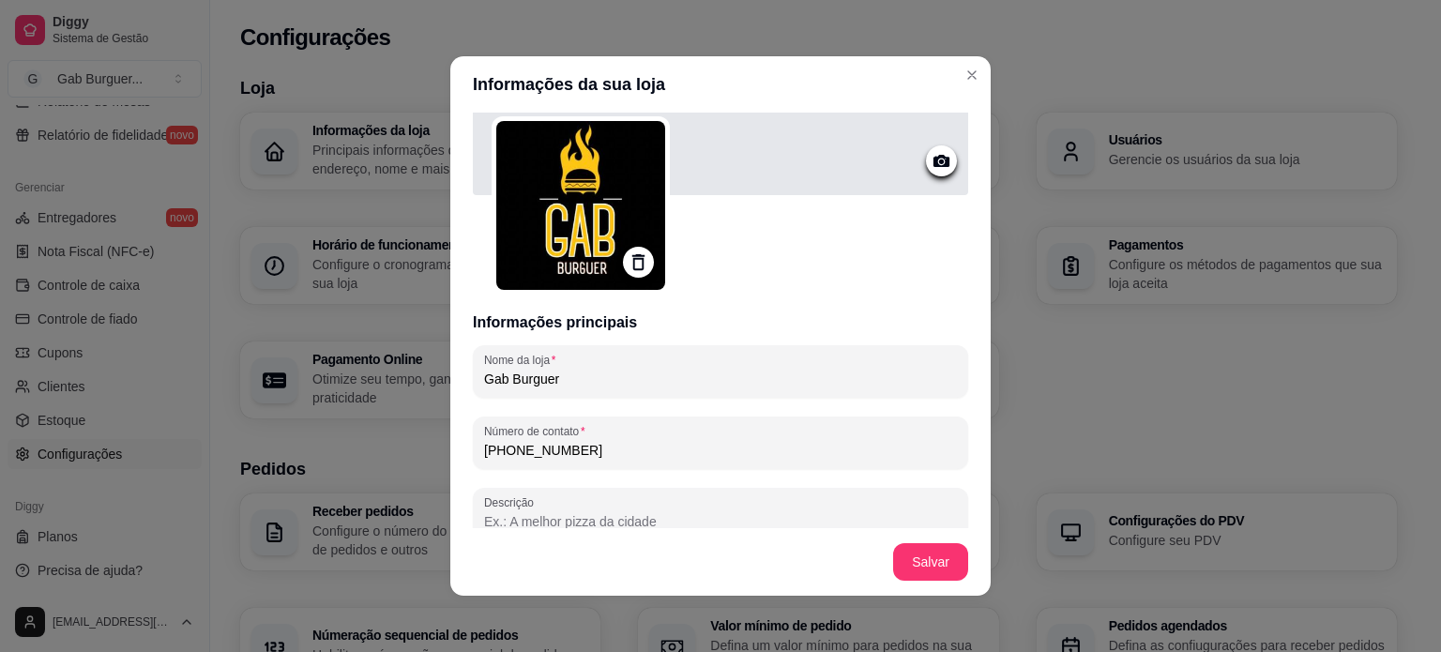
drag, startPoint x: 570, startPoint y: 447, endPoint x: 477, endPoint y: 450, distance: 93.0
click at [484, 450] on input "[PHONE_NUMBER]" at bounding box center [720, 450] width 473 height 19
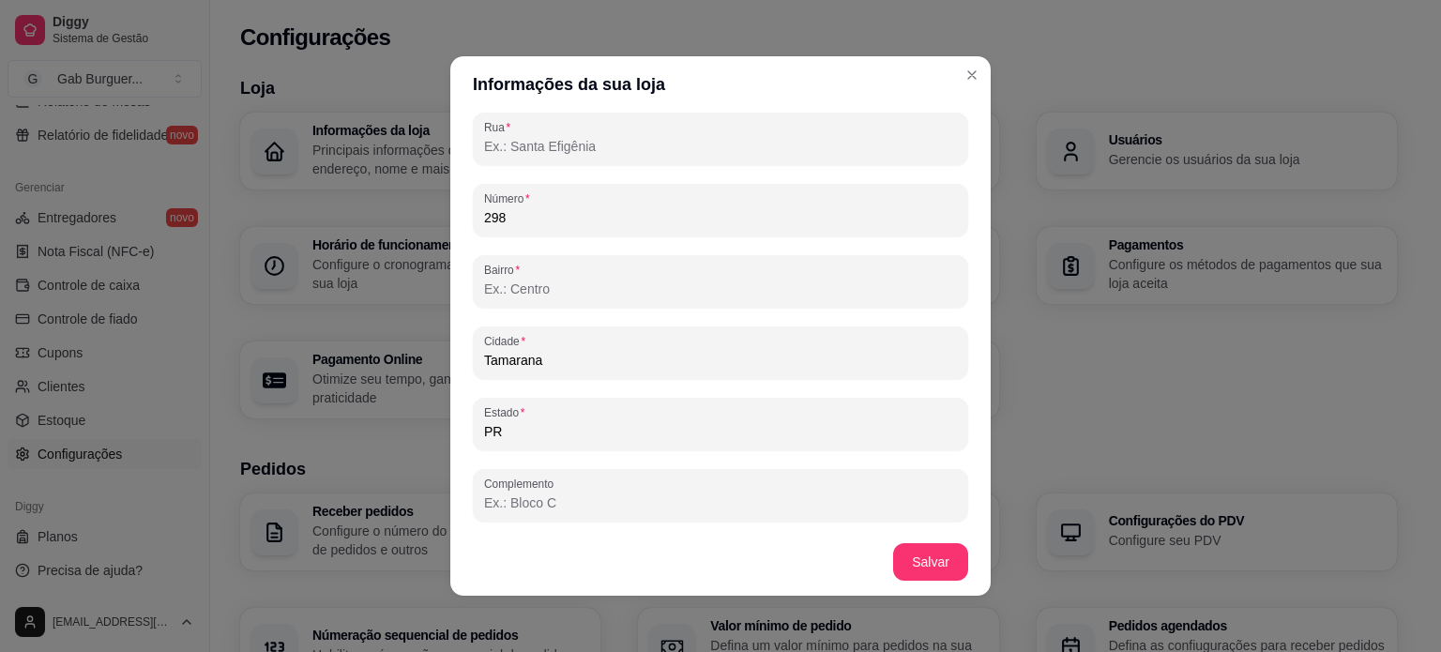
scroll to position [4, 0]
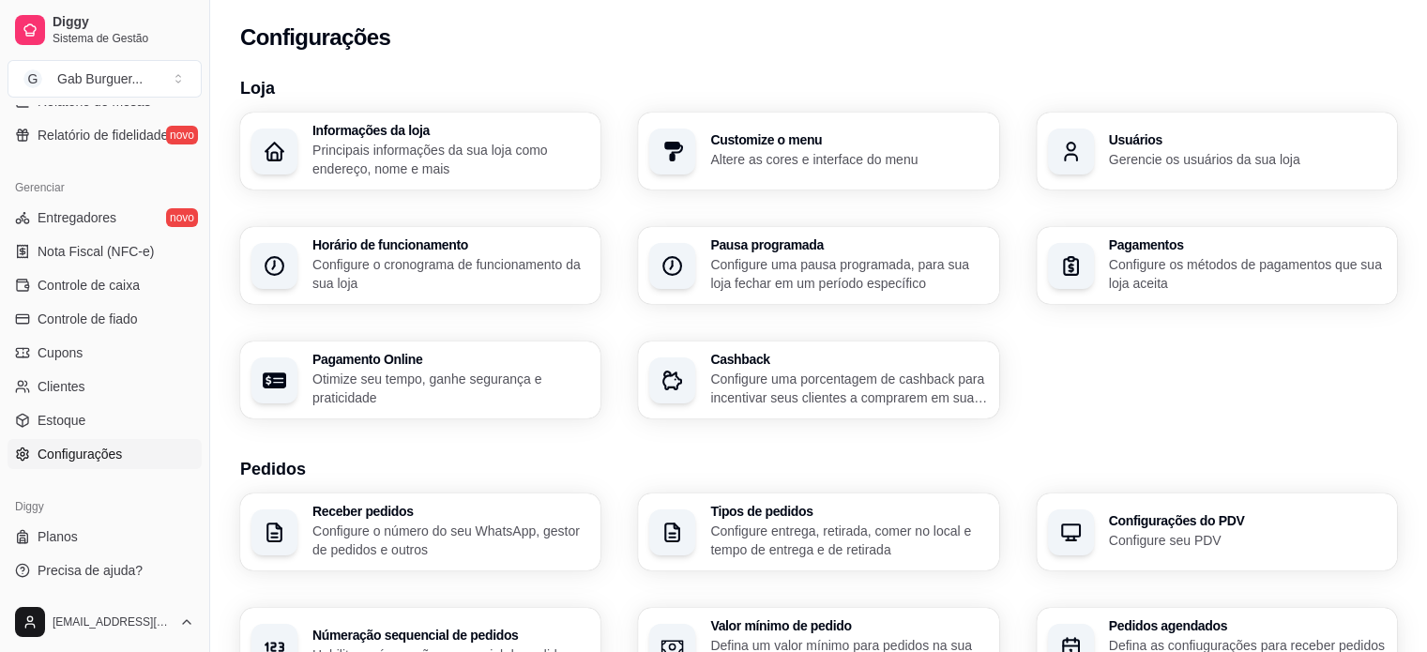
click at [768, 168] on p "Altere as cores e interface do menu" at bounding box center [848, 159] width 277 height 19
click at [1071, 119] on div "Usuários Gerencie os usuários da sua loja" at bounding box center [1217, 151] width 360 height 77
click at [709, 266] on div "Pausa programada Configure uma pausa programada, para sua loja fechar em um per…" at bounding box center [818, 265] width 360 height 77
click at [1105, 264] on div "Pagamentos Configure os métodos de pagamentos que sua loja aceita" at bounding box center [1216, 265] width 350 height 75
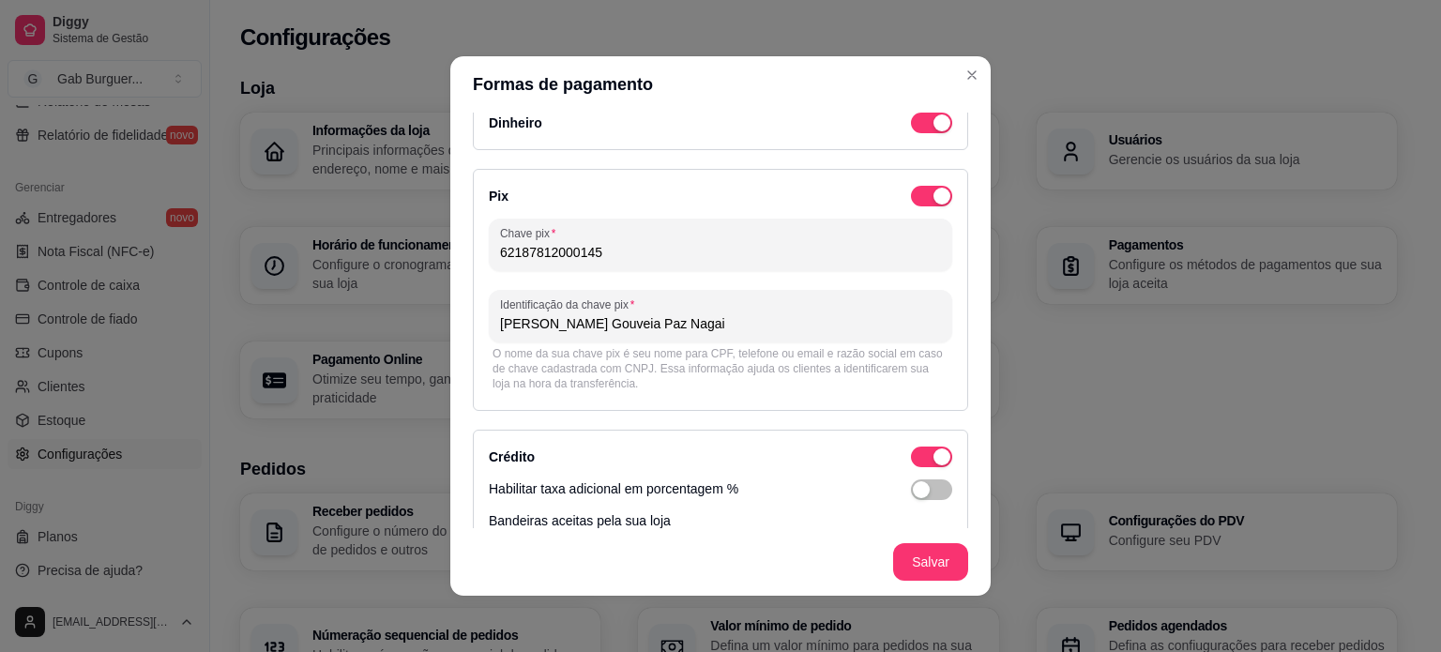
scroll to position [0, 0]
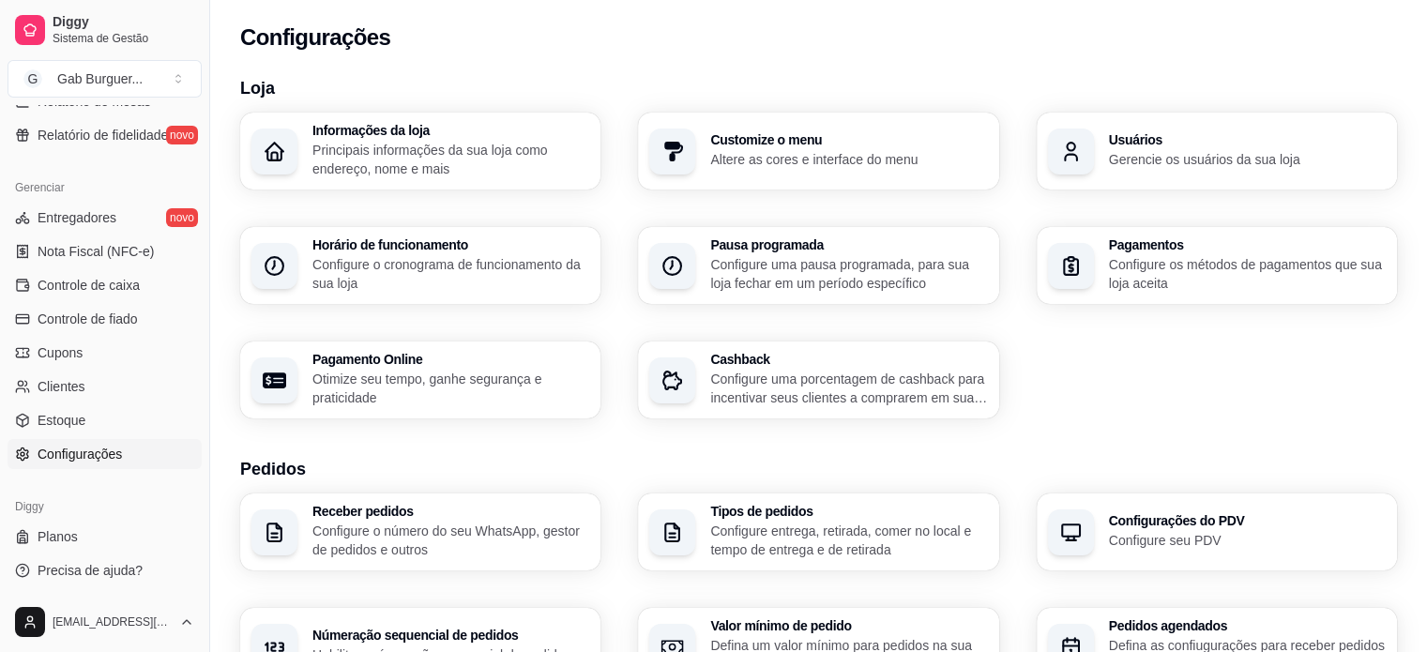
click at [491, 363] on h3 "Pagamento Online" at bounding box center [450, 359] width 277 height 13
select select "4.98"
click at [780, 386] on p "Configure uma porcentagem de cashback para incentivar seus clientes a comprarem…" at bounding box center [848, 388] width 268 height 37
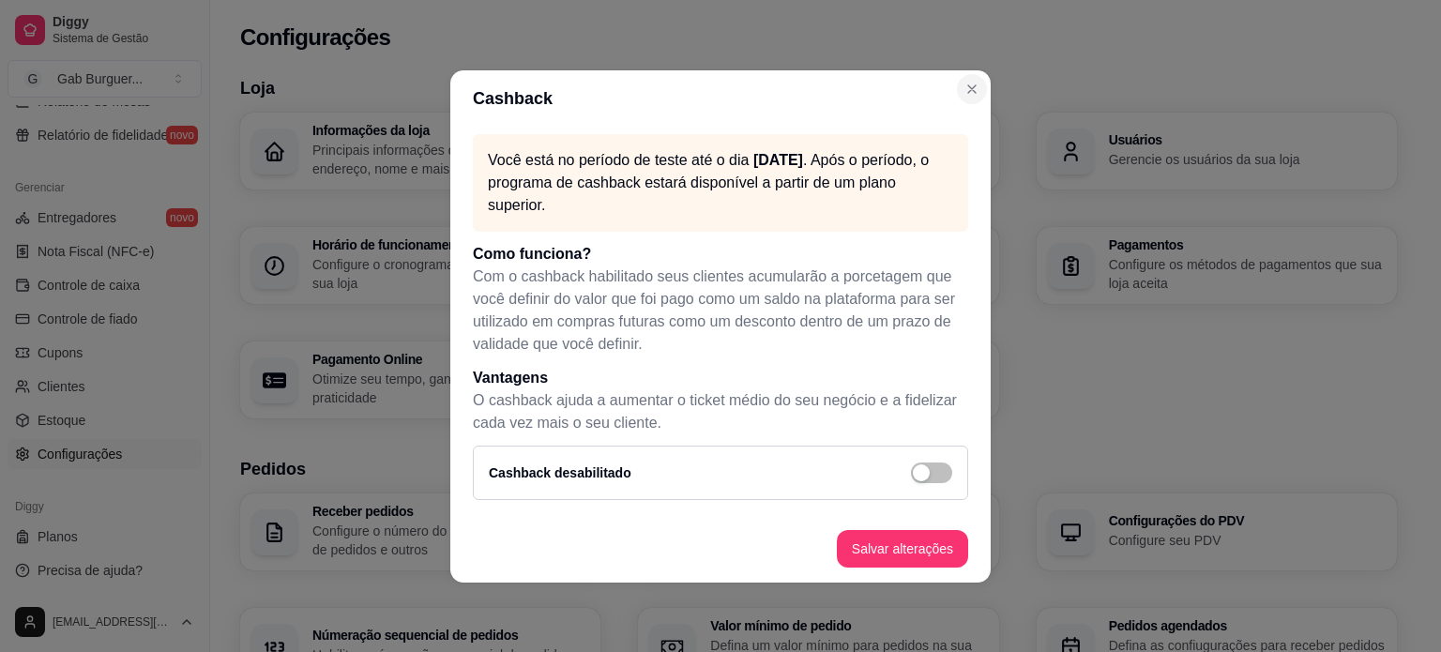
click at [957, 90] on section "Cashback Você está no período de teste até o dia [DATE] . Após o período, o pro…" at bounding box center [720, 326] width 540 height 512
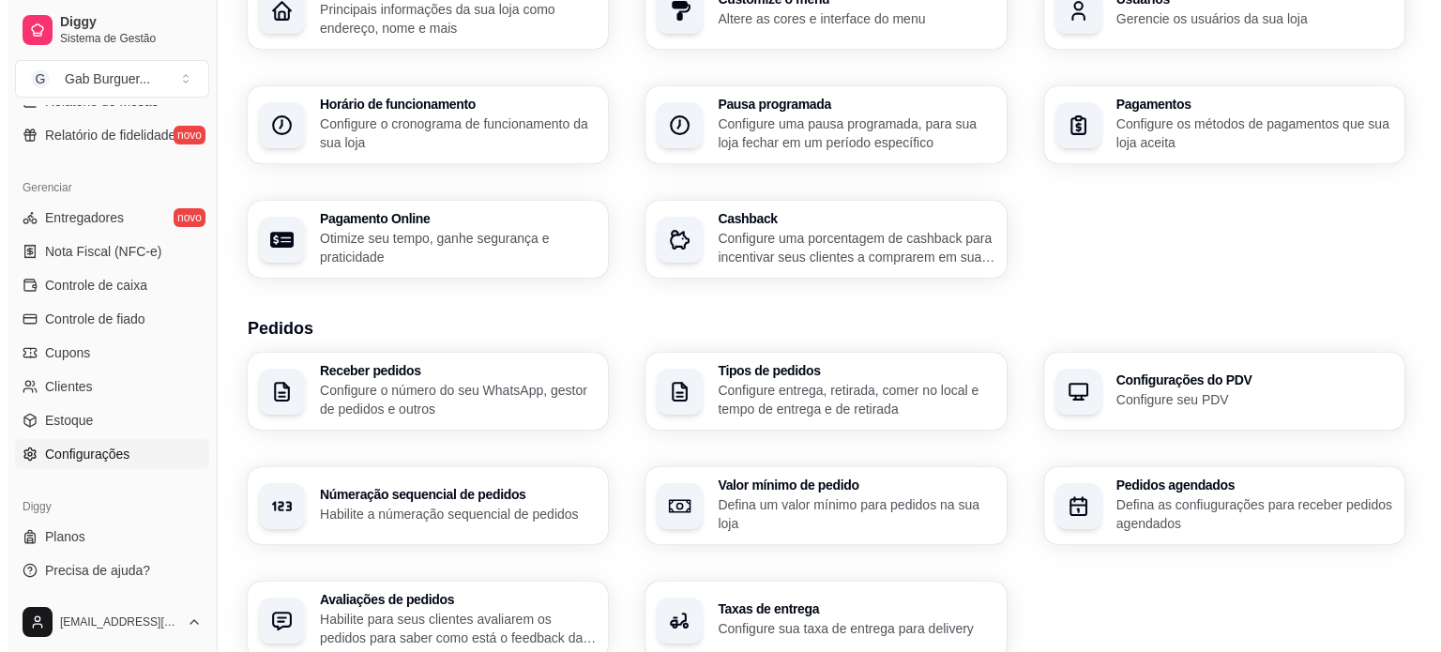
scroll to position [281, 0]
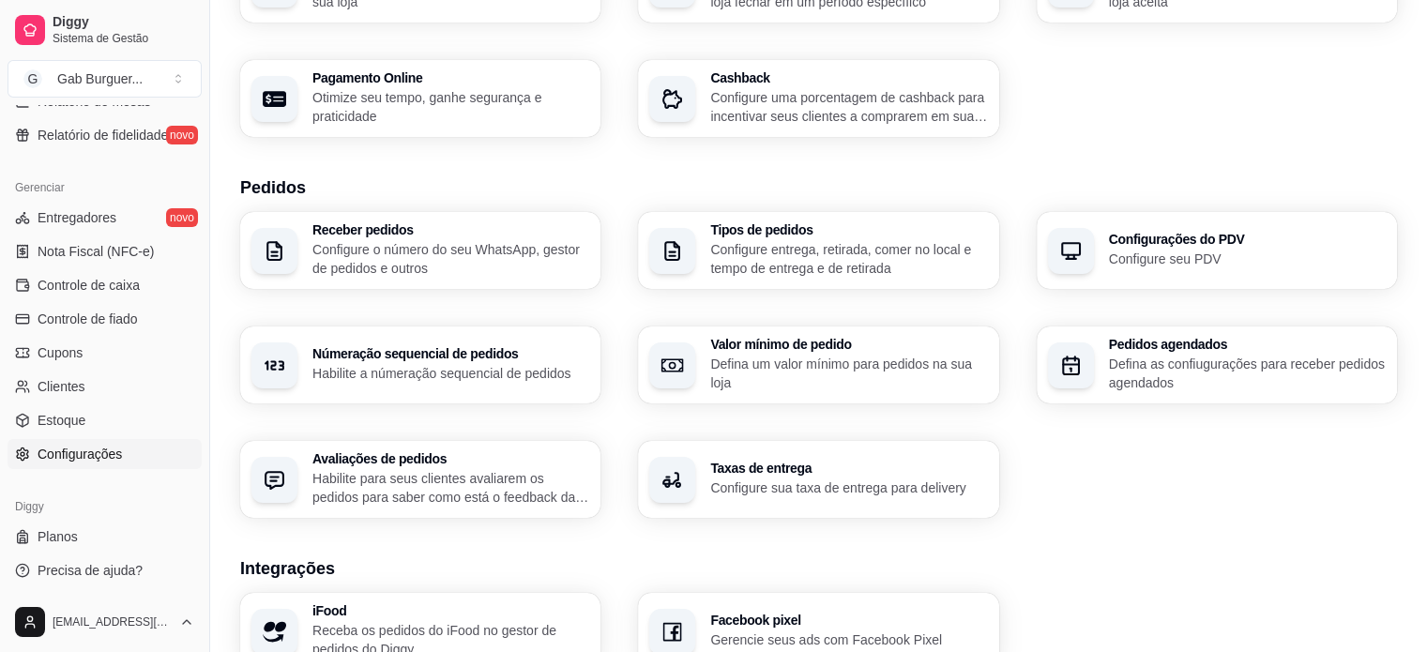
click at [514, 273] on p "Configure o número do seu WhatsApp, gestor de pedidos e outros" at bounding box center [450, 259] width 277 height 38
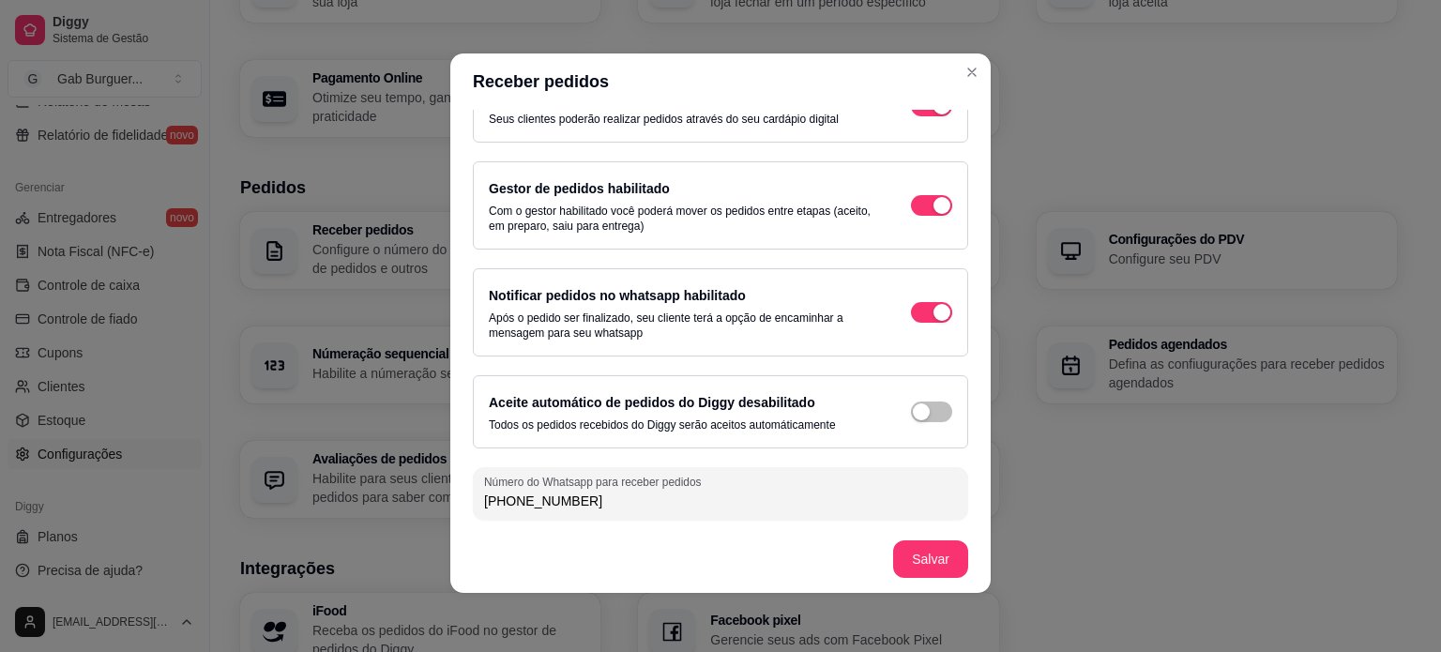
scroll to position [4, 0]
click at [911, 313] on span "button" at bounding box center [931, 311] width 41 height 21
click at [661, 497] on input "[PHONE_NUMBER]" at bounding box center [720, 500] width 473 height 19
click at [913, 311] on div "button" at bounding box center [921, 311] width 17 height 17
drag, startPoint x: 629, startPoint y: 498, endPoint x: 447, endPoint y: 497, distance: 182.0
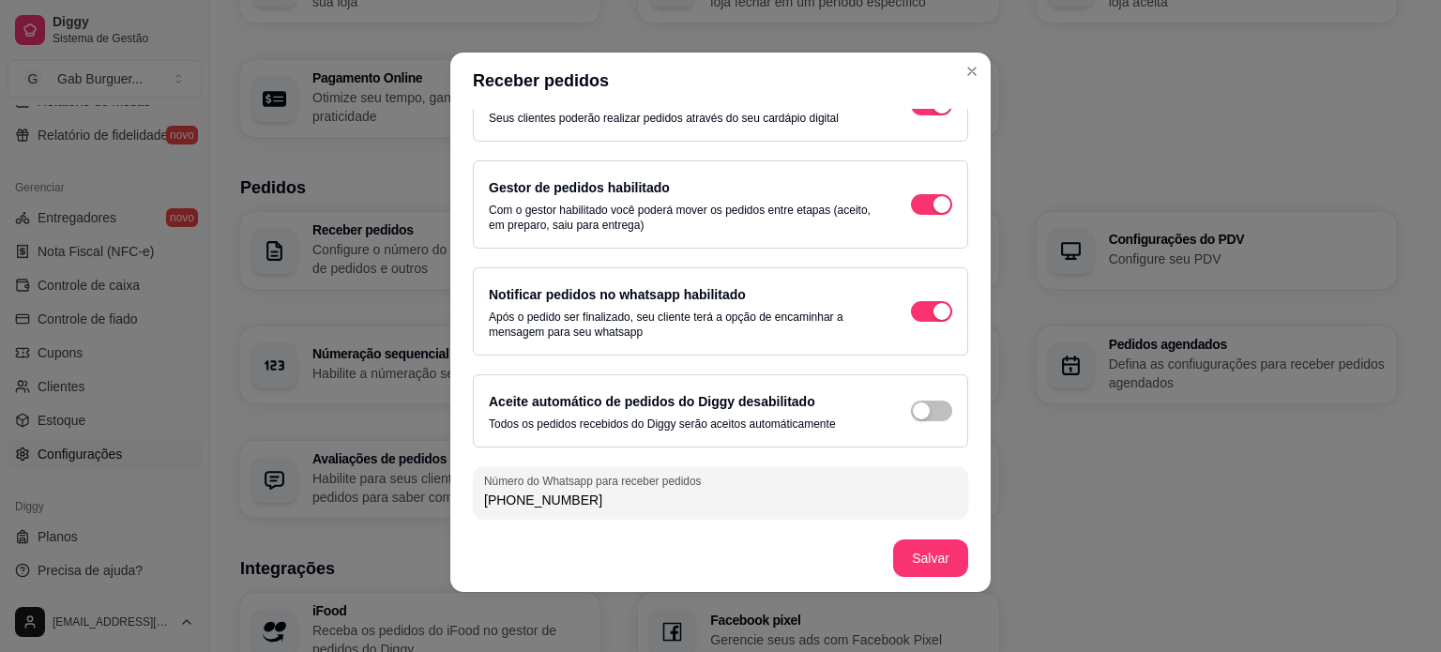
click at [450, 497] on div "Receber pedidos habilitado Seus clientes poderão realizar pedidos através do se…" at bounding box center [720, 317] width 540 height 416
paste input "486-6097"
type input "[PHONE_NUMBER]"
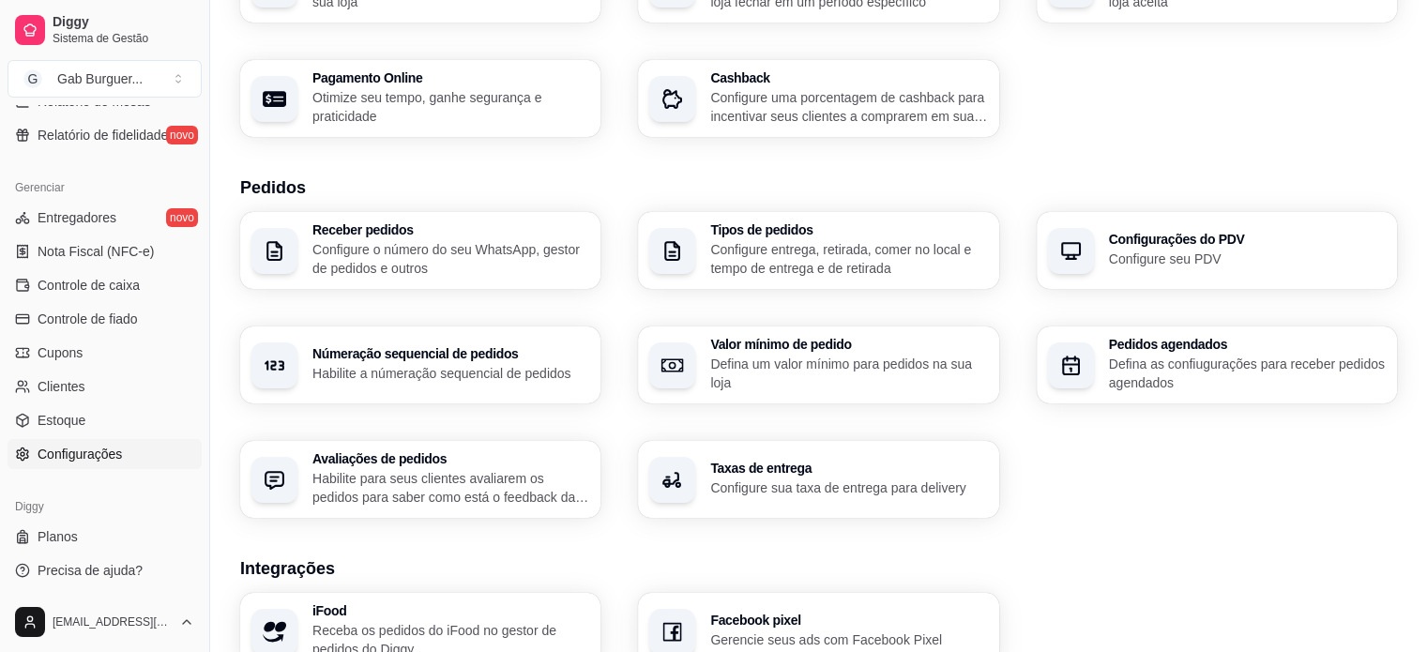
click at [549, 502] on p "Habilite para seus clientes avaliarem os pedidos para saber como está o feedbac…" at bounding box center [450, 488] width 277 height 38
click at [822, 449] on div "Taxas de entrega Configure sua taxa de entrega para delivery" at bounding box center [818, 479] width 360 height 77
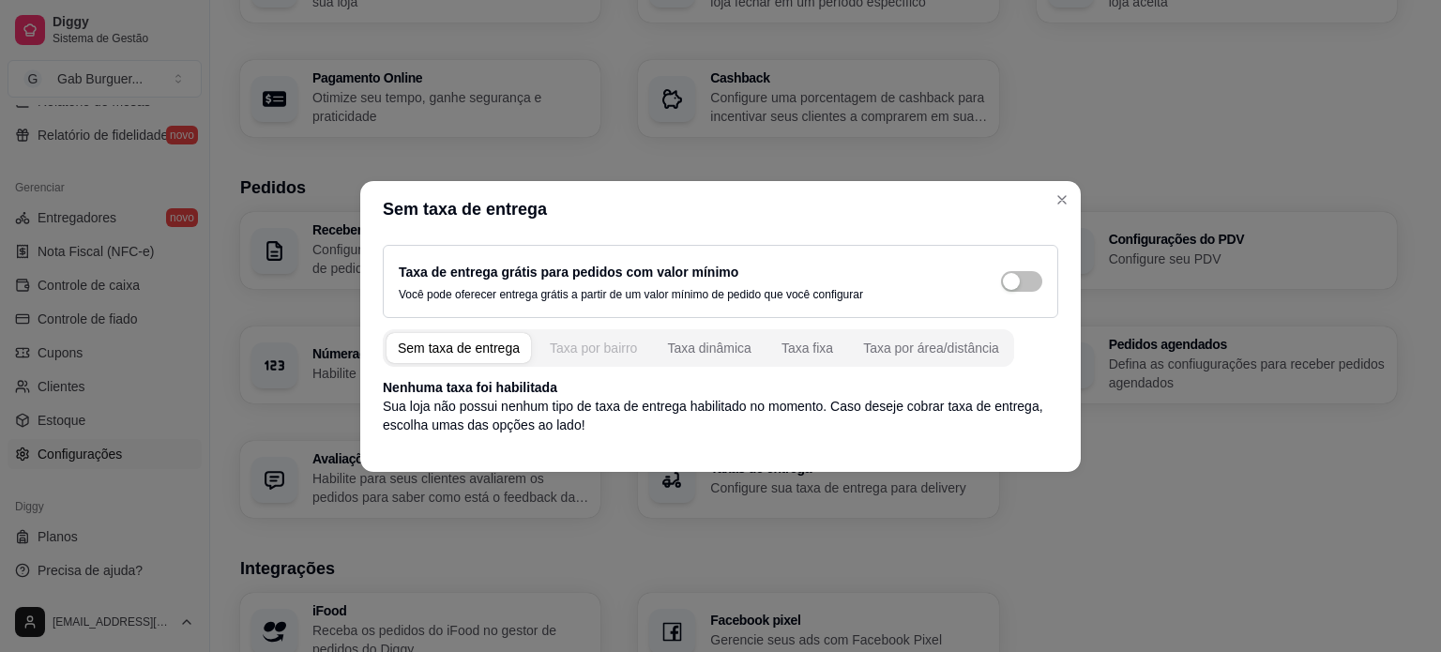
click at [606, 361] on button "Taxa por bairro" at bounding box center [594, 348] width 110 height 30
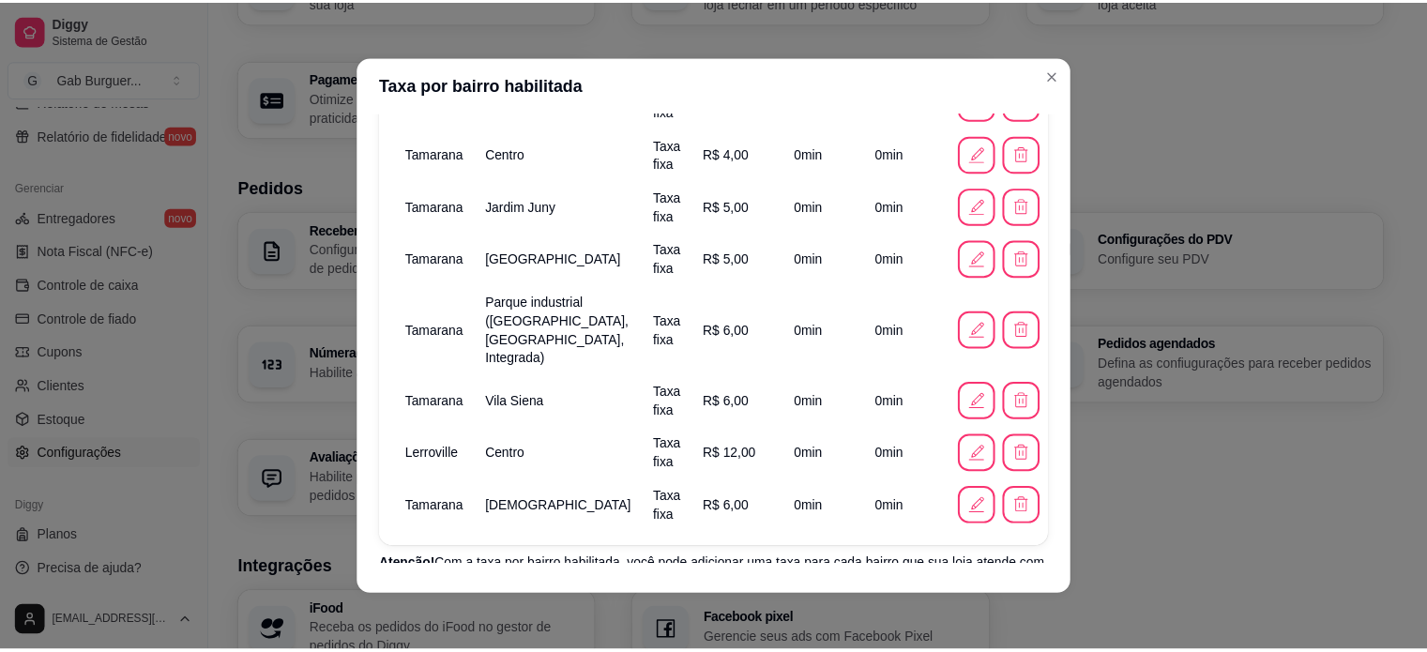
scroll to position [431, 0]
